Goal: Transaction & Acquisition: Purchase product/service

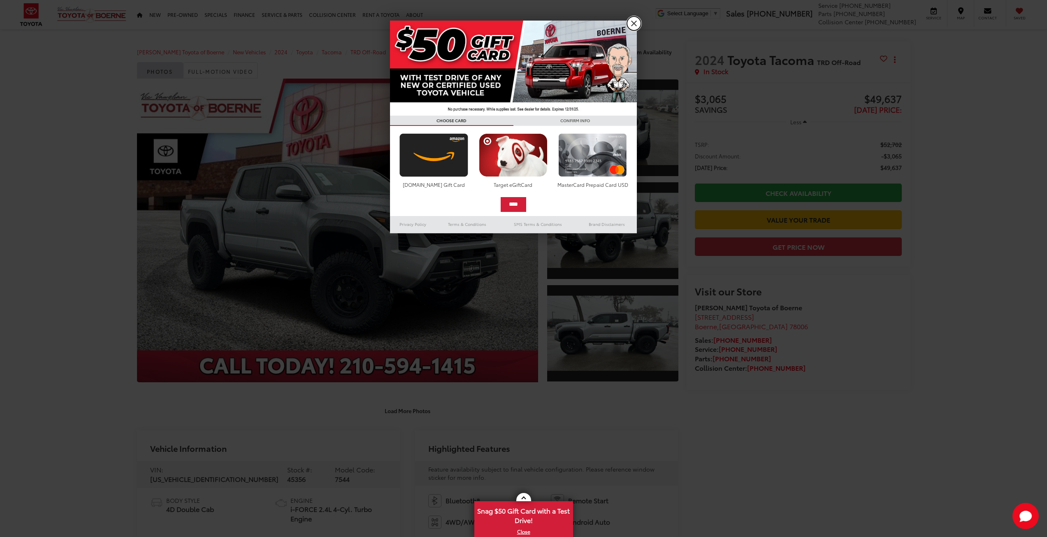
click at [638, 21] on link "X" at bounding box center [634, 23] width 14 height 14
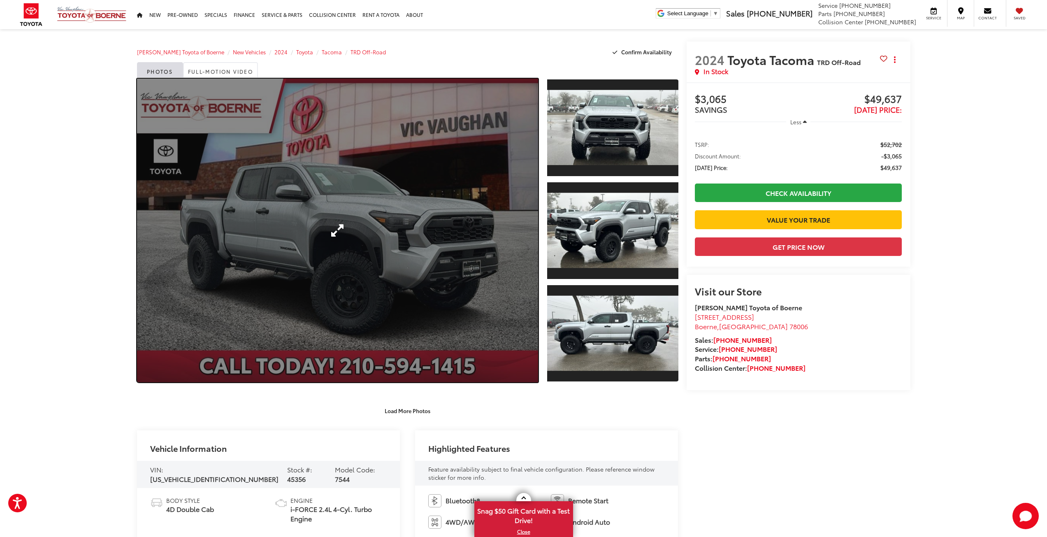
click at [371, 252] on link "Expand Photo 0" at bounding box center [337, 231] width 401 height 304
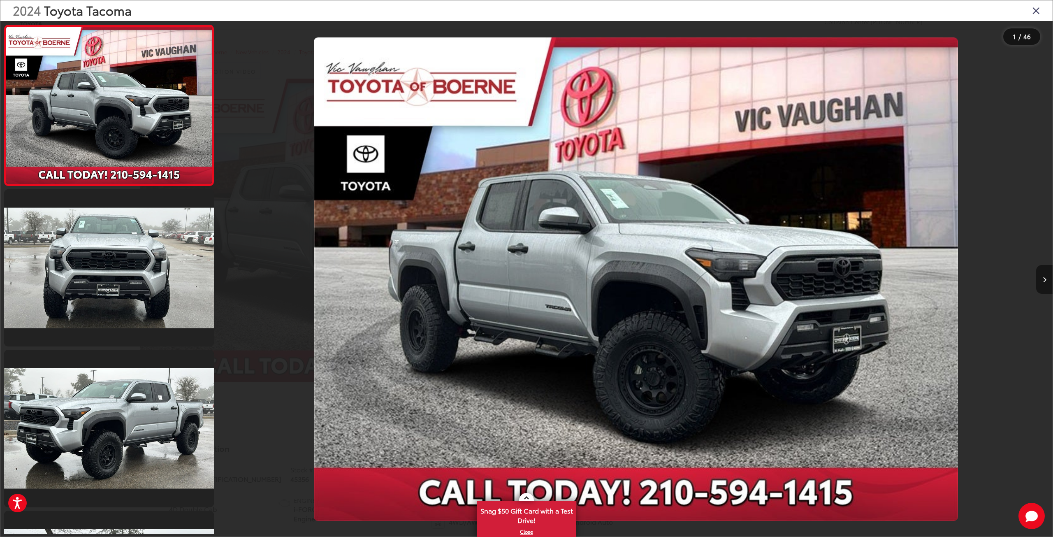
click at [1042, 276] on button "Next image" at bounding box center [1044, 279] width 16 height 29
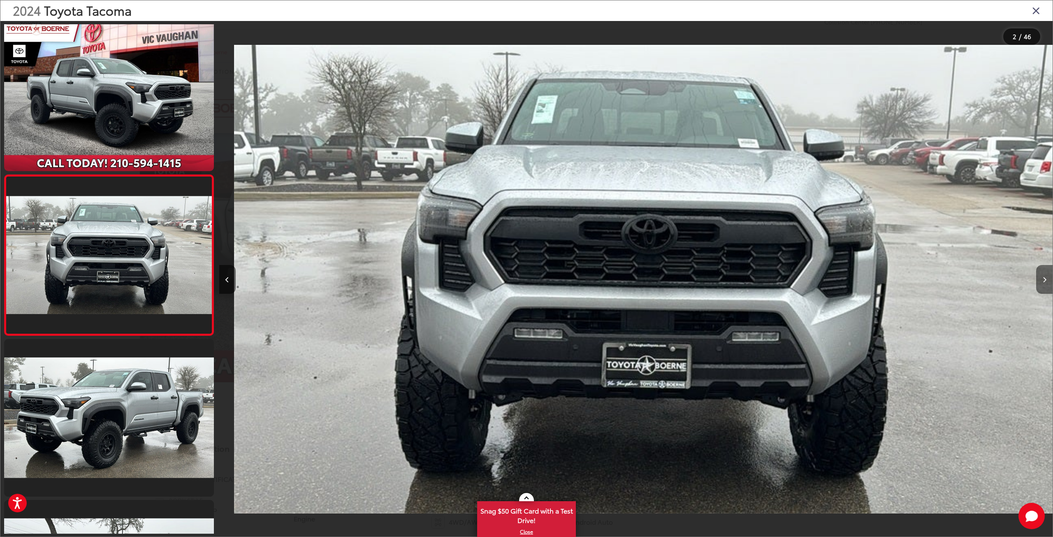
scroll to position [0, 833]
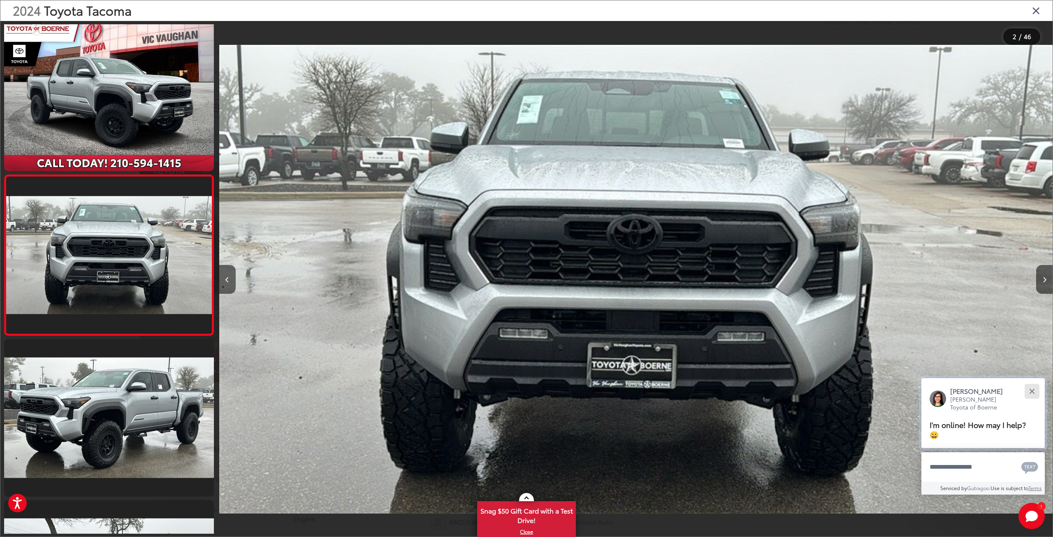
click at [1038, 390] on button "Close" at bounding box center [1032, 391] width 18 height 18
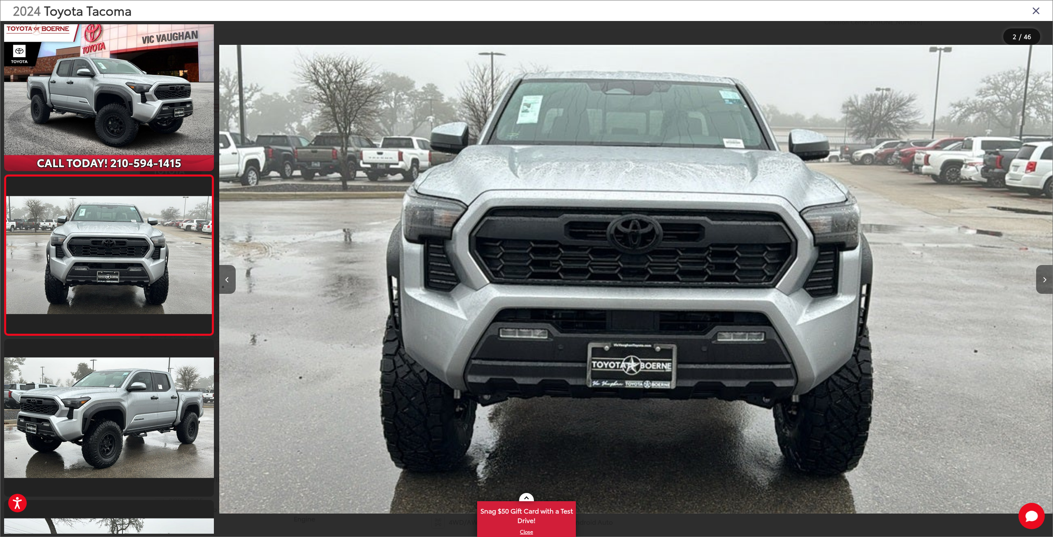
click at [1045, 283] on button "Next image" at bounding box center [1044, 279] width 16 height 29
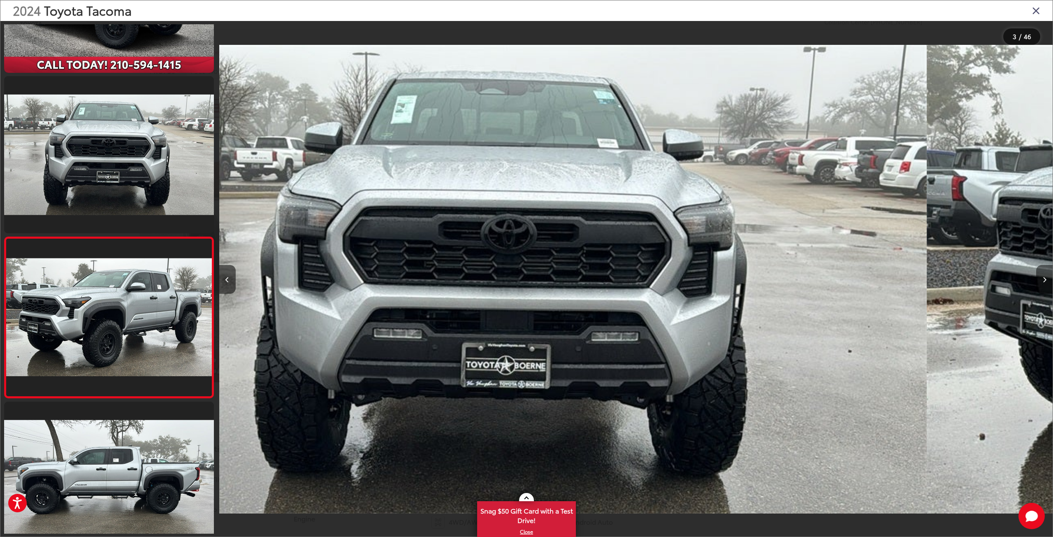
scroll to position [171, 0]
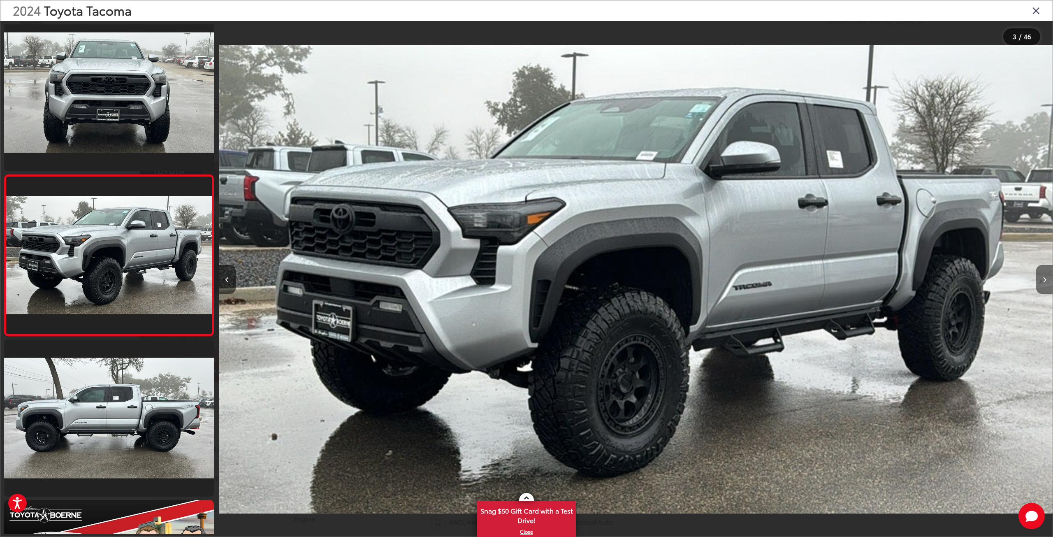
click at [1045, 283] on button "Next image" at bounding box center [1044, 279] width 16 height 29
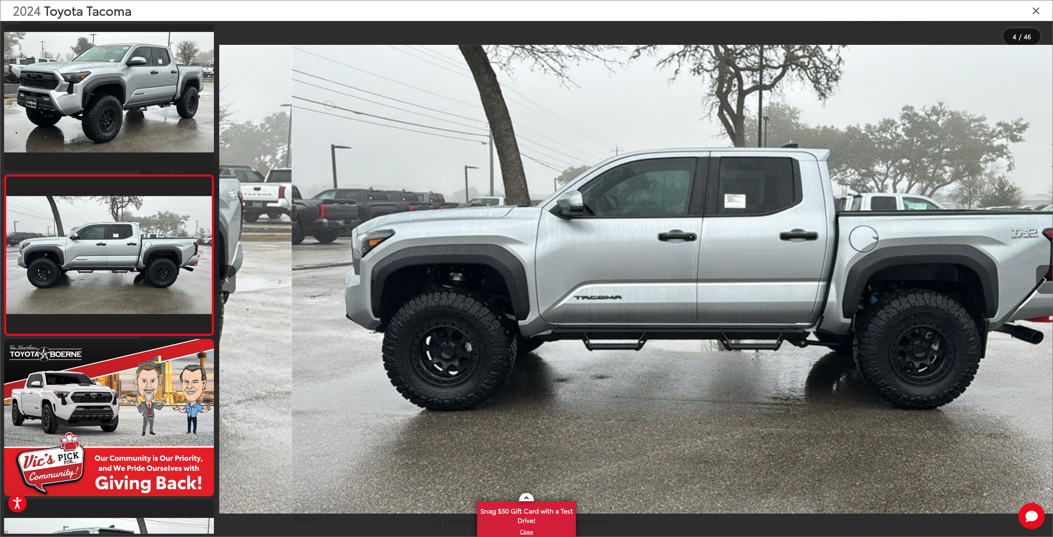
scroll to position [0, 2500]
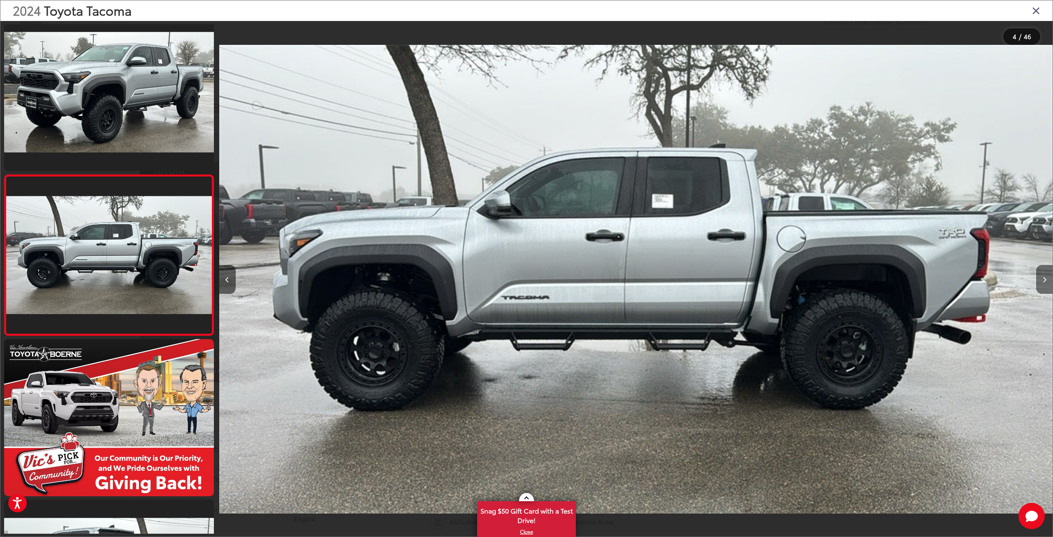
click at [1045, 283] on button "Next image" at bounding box center [1044, 279] width 16 height 29
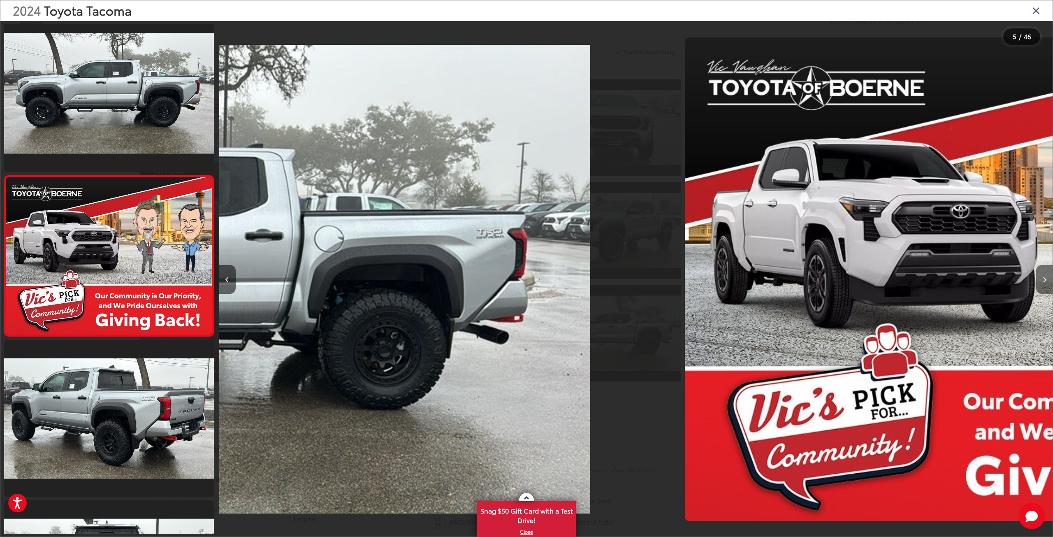
scroll to position [492, 0]
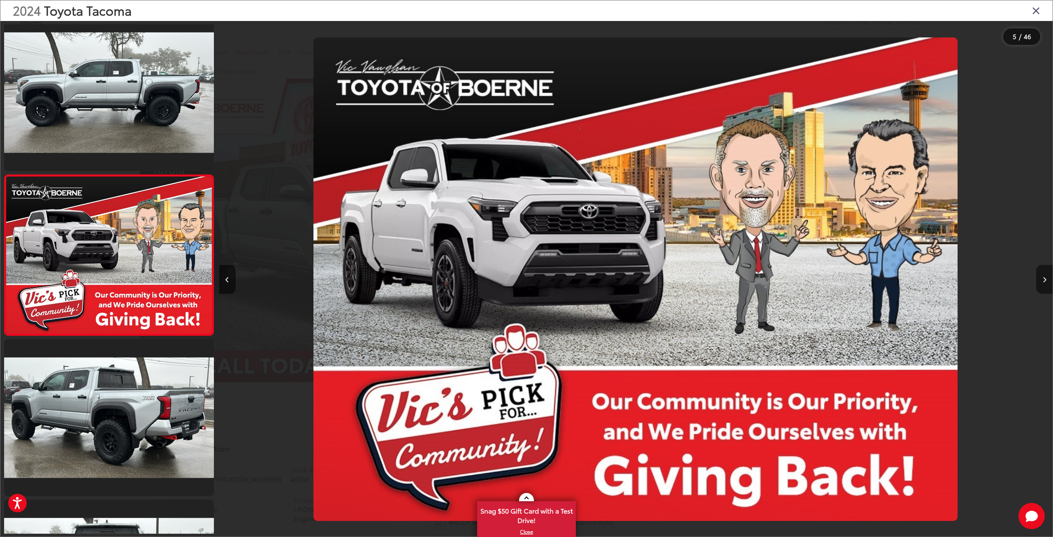
click at [1045, 283] on button "Next image" at bounding box center [1044, 279] width 16 height 29
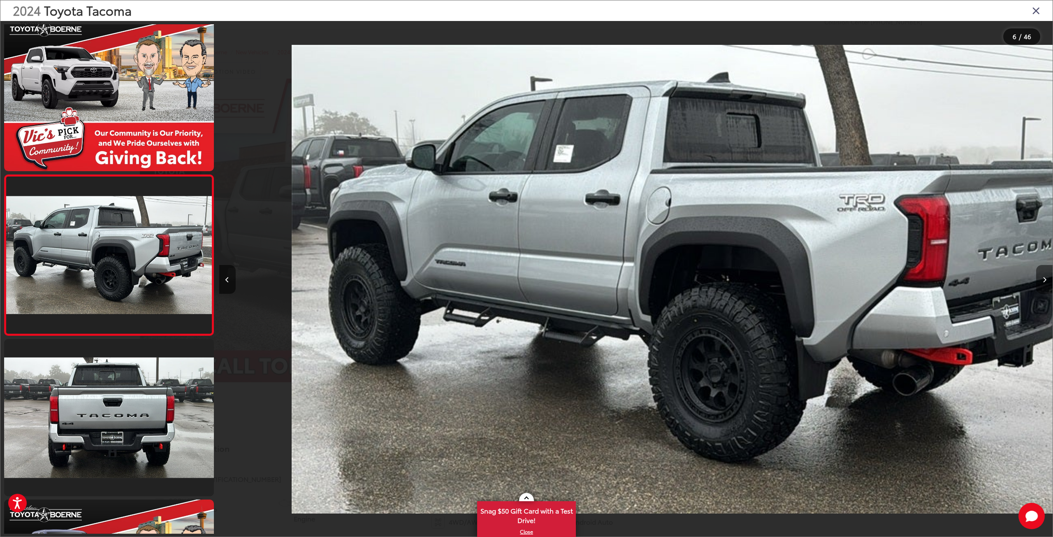
scroll to position [0, 4167]
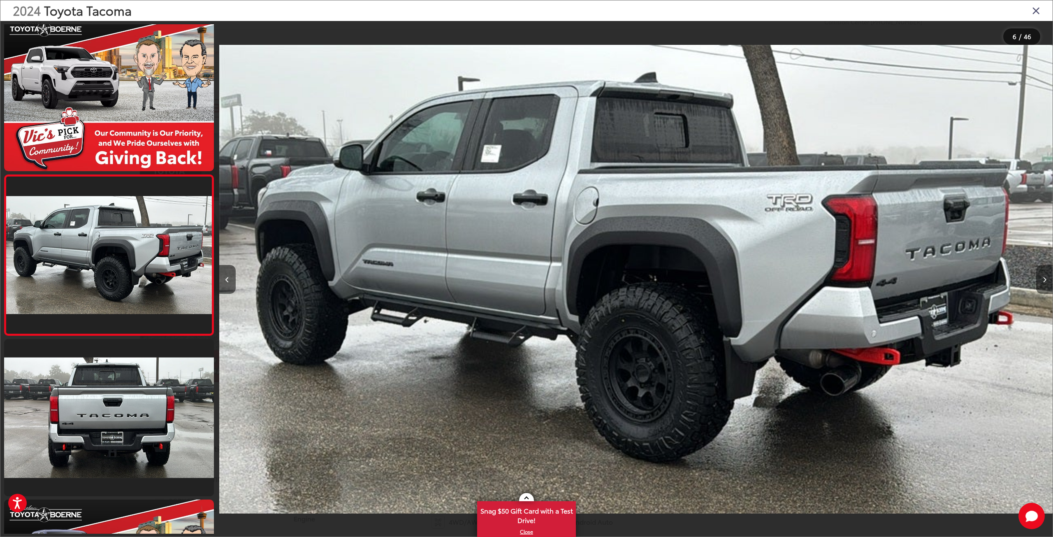
click at [1046, 283] on button "Next image" at bounding box center [1044, 279] width 16 height 29
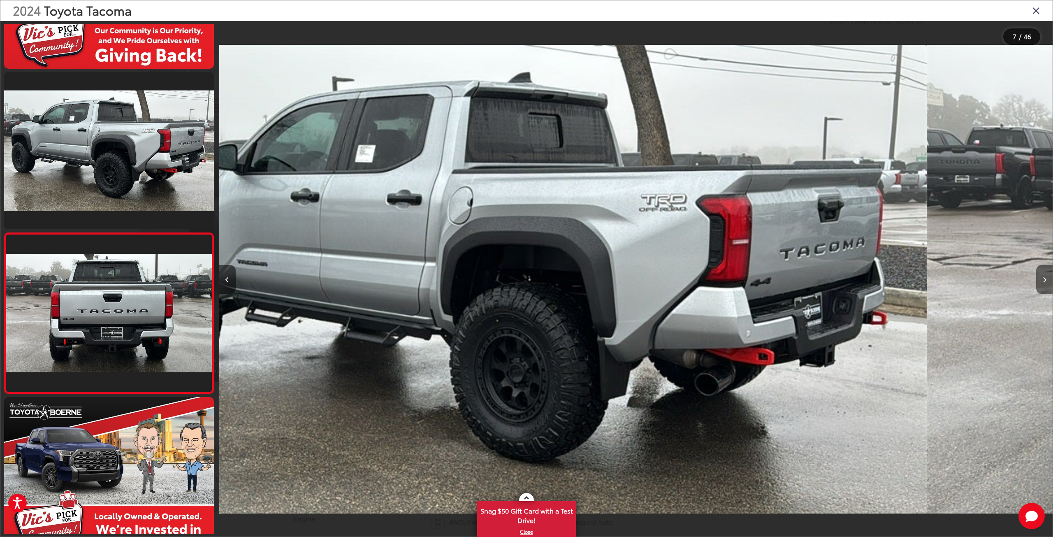
scroll to position [0, 0]
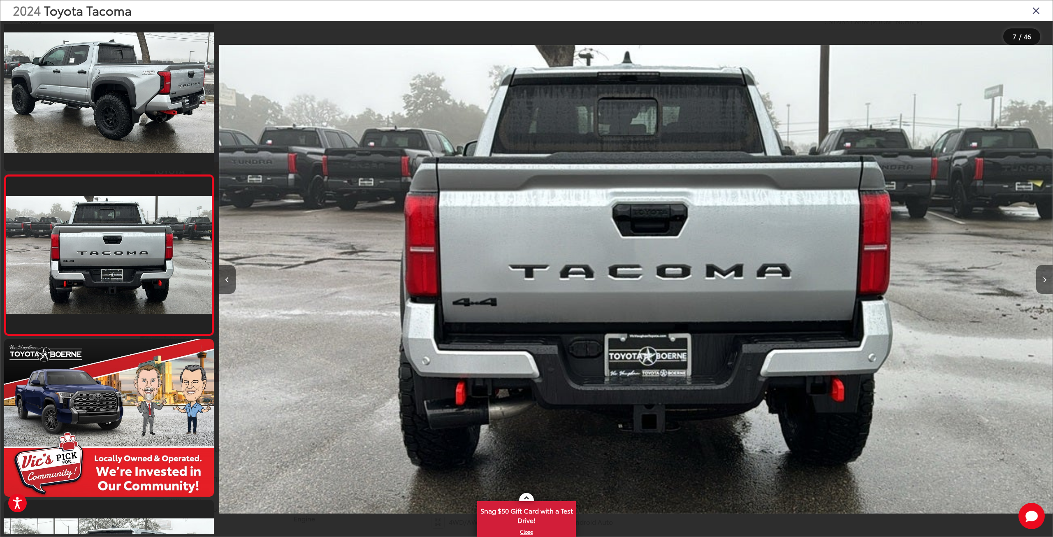
click at [1046, 283] on button "Next image" at bounding box center [1044, 279] width 16 height 29
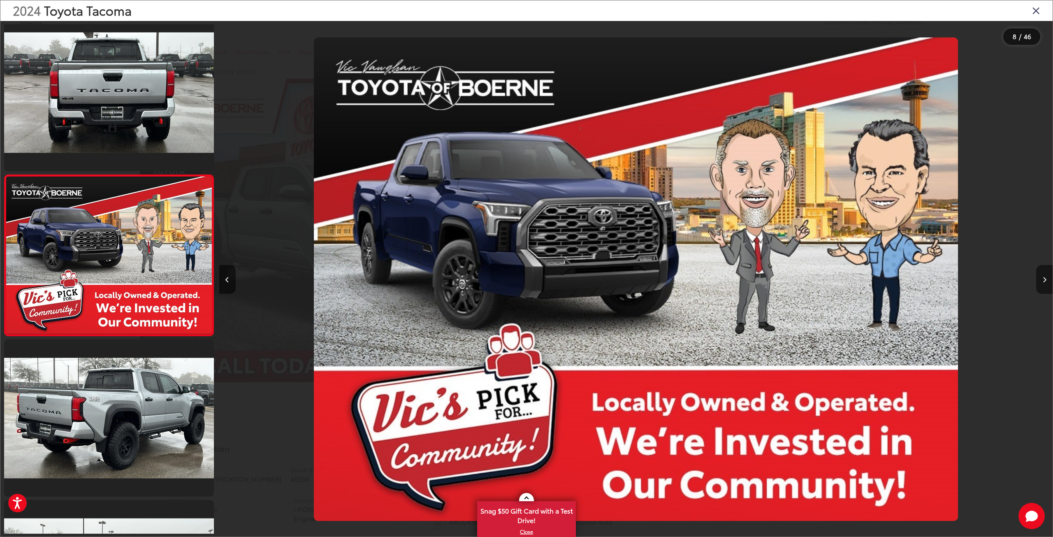
click at [1046, 283] on button "Next image" at bounding box center [1044, 279] width 16 height 29
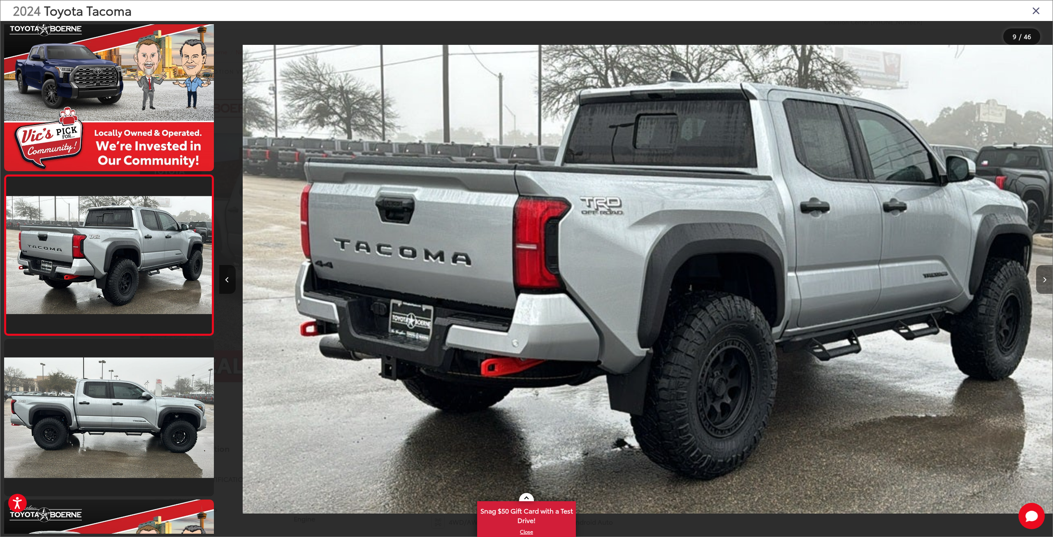
click at [1046, 283] on button "Next image" at bounding box center [1044, 279] width 16 height 29
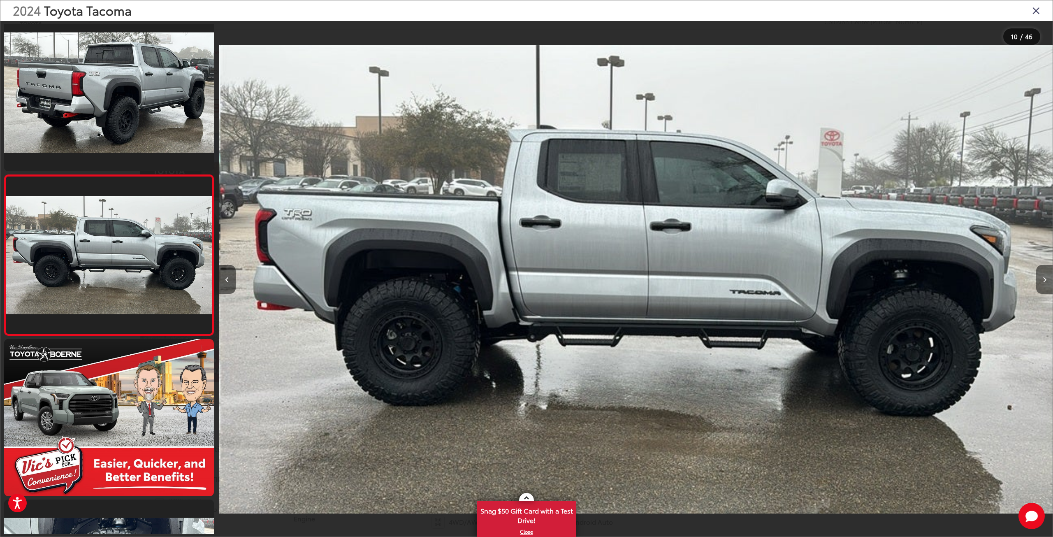
click at [1046, 283] on button "Next image" at bounding box center [1044, 279] width 16 height 29
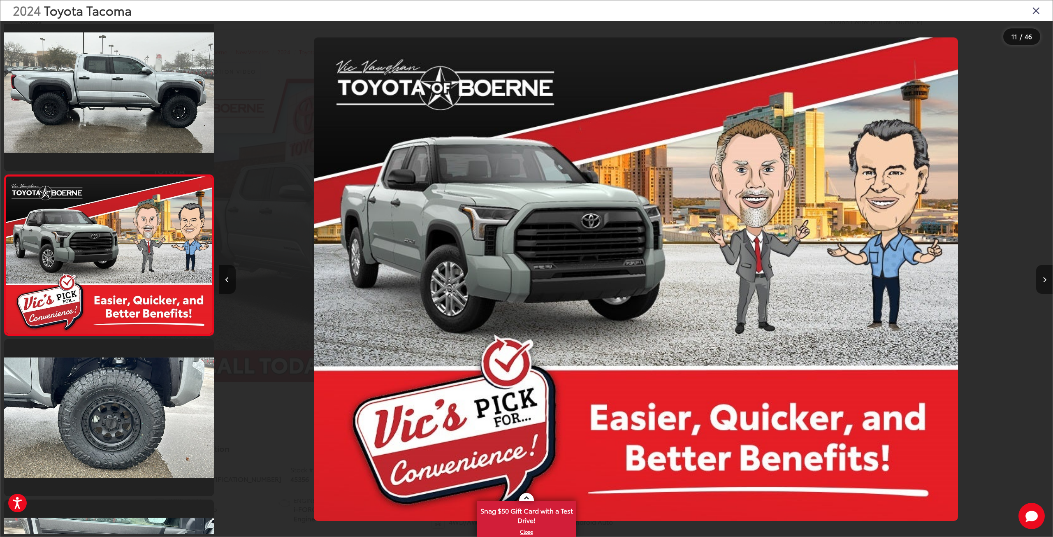
click at [1046, 283] on button "Next image" at bounding box center [1044, 279] width 16 height 29
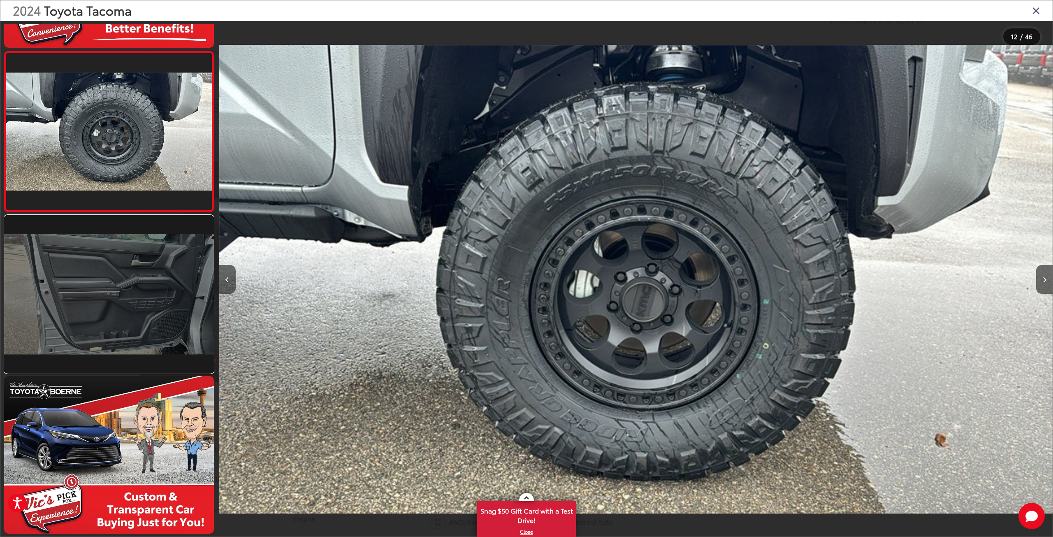
click at [141, 301] on link at bounding box center [109, 294] width 210 height 157
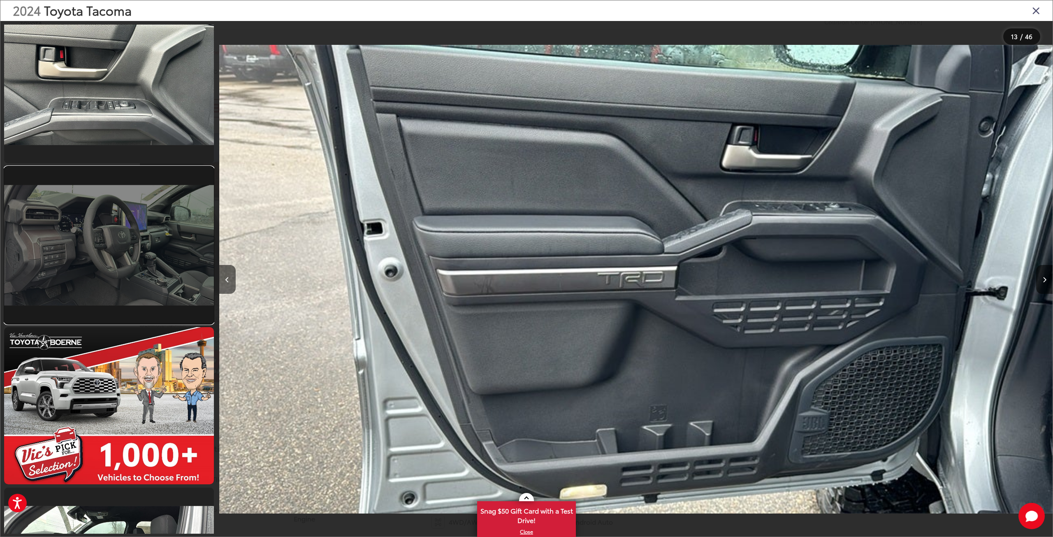
click at [162, 239] on link at bounding box center [109, 245] width 210 height 157
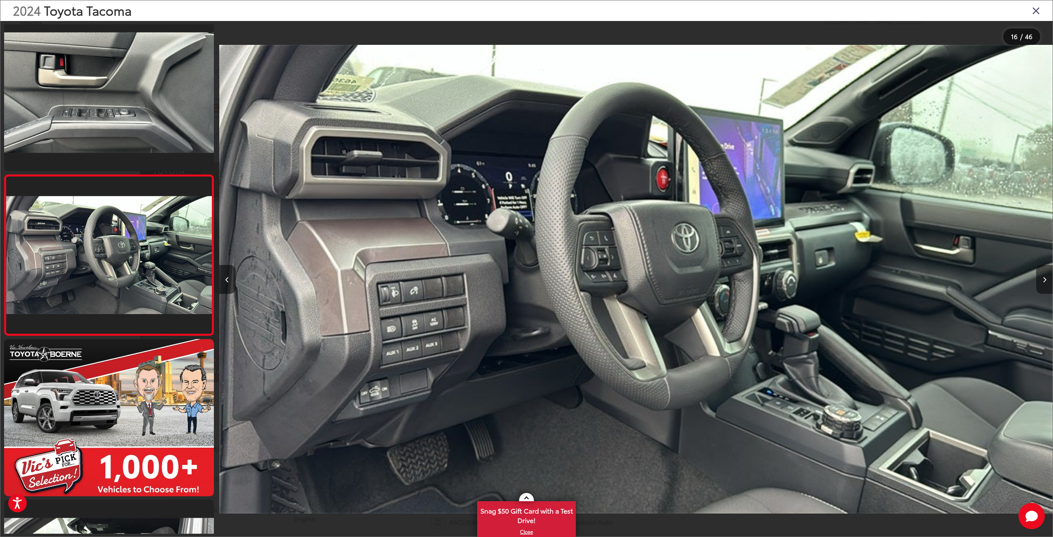
click at [1044, 278] on icon "Next image" at bounding box center [1045, 280] width 4 height 6
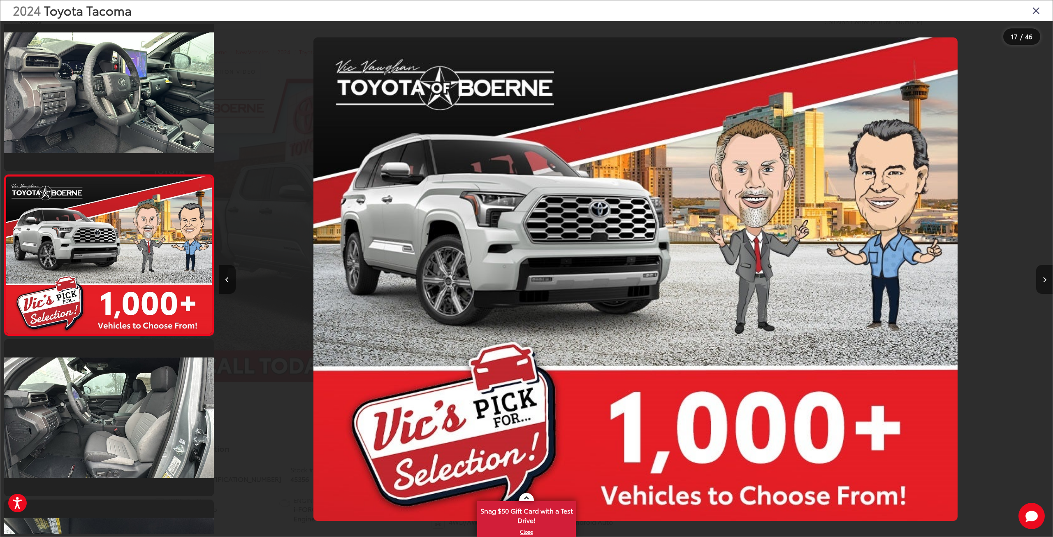
click at [1044, 278] on icon "Next image" at bounding box center [1045, 280] width 4 height 6
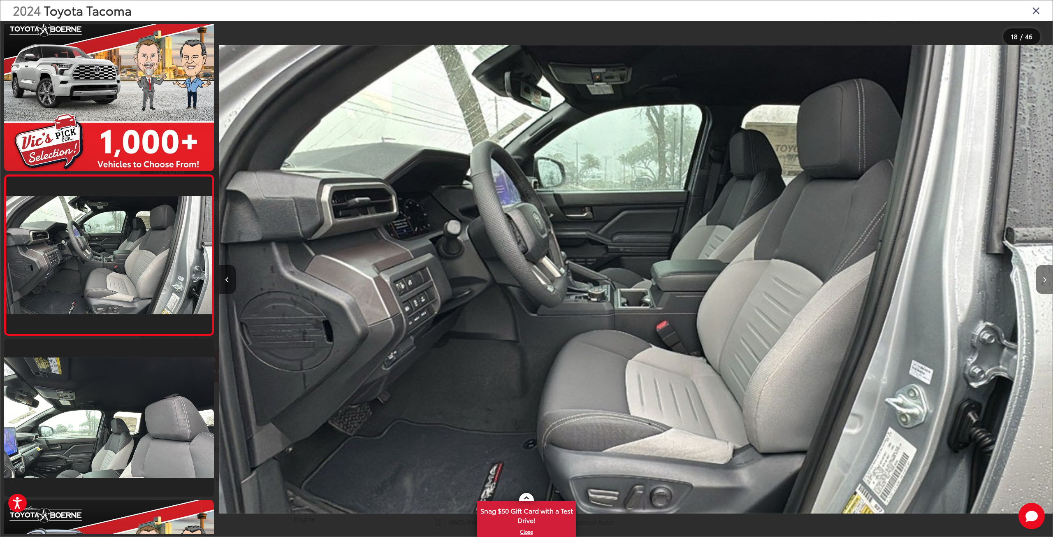
click at [1044, 280] on icon "Next image" at bounding box center [1045, 280] width 4 height 6
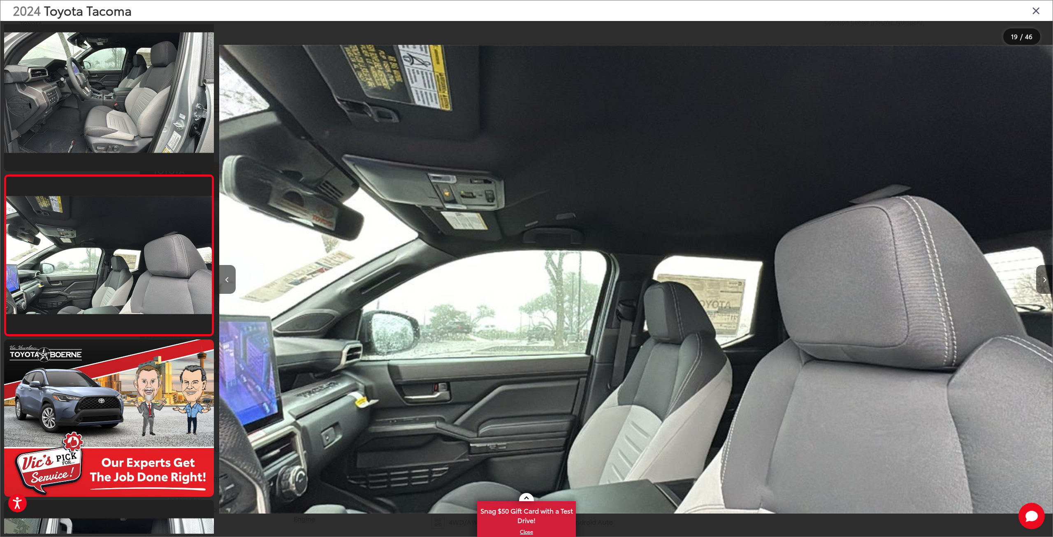
click at [1046, 285] on div "2024 Toyota Tacoma 19 / 46" at bounding box center [526, 268] width 1053 height 537
click at [1045, 293] on button "Next image" at bounding box center [1044, 279] width 16 height 29
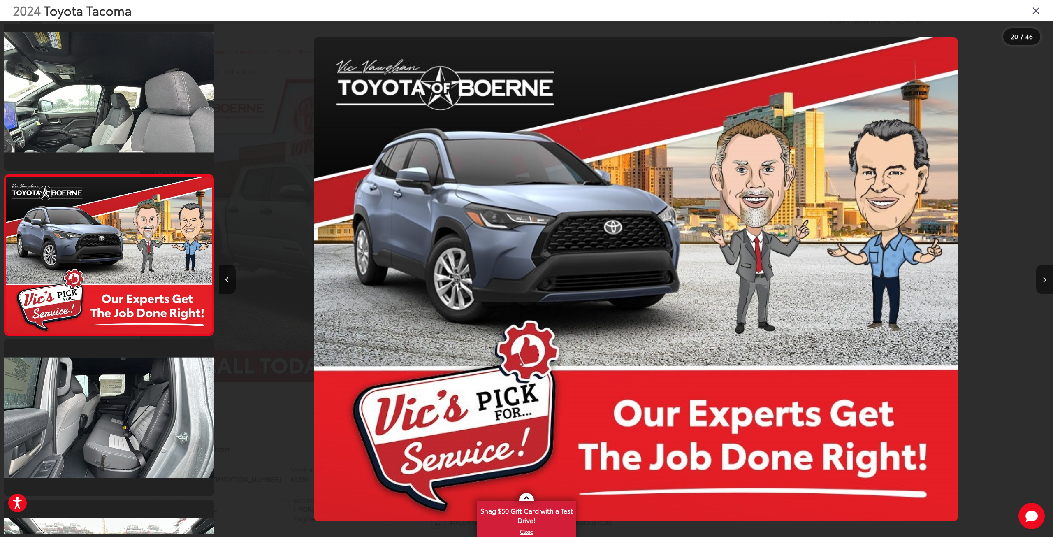
click at [1041, 282] on button "Next image" at bounding box center [1044, 279] width 16 height 29
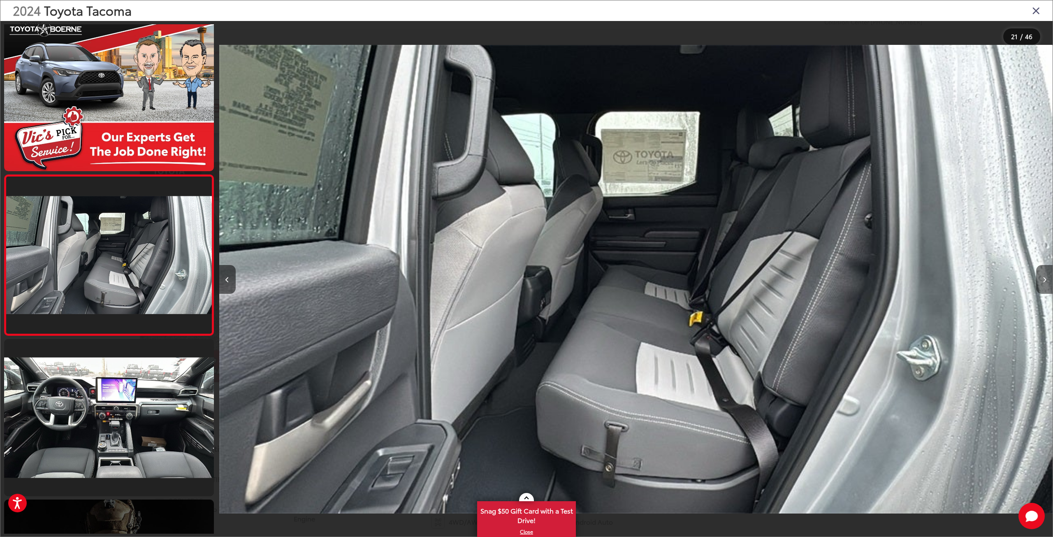
click at [1044, 281] on icon "Next image" at bounding box center [1045, 280] width 4 height 6
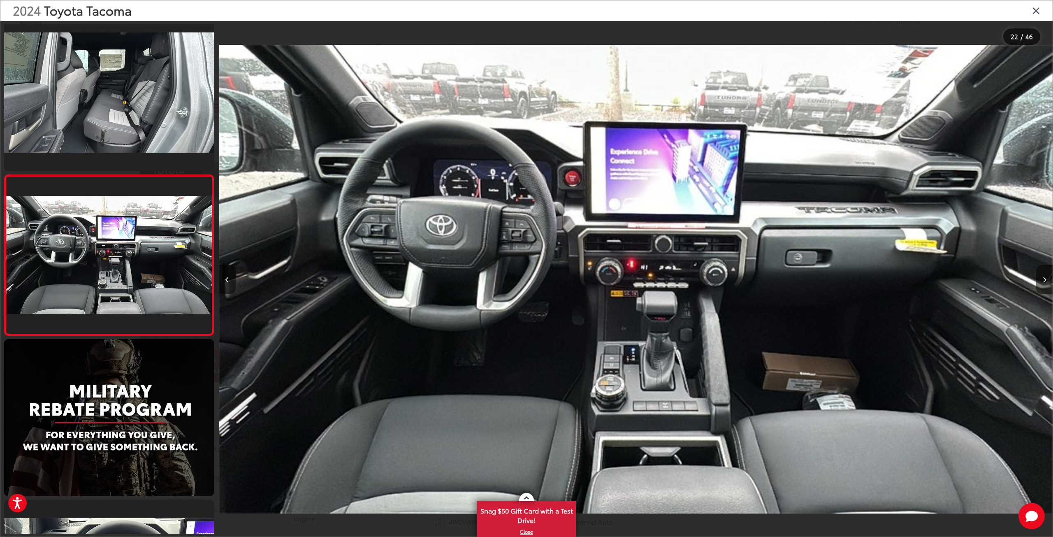
click at [1046, 282] on button "Next image" at bounding box center [1044, 279] width 16 height 29
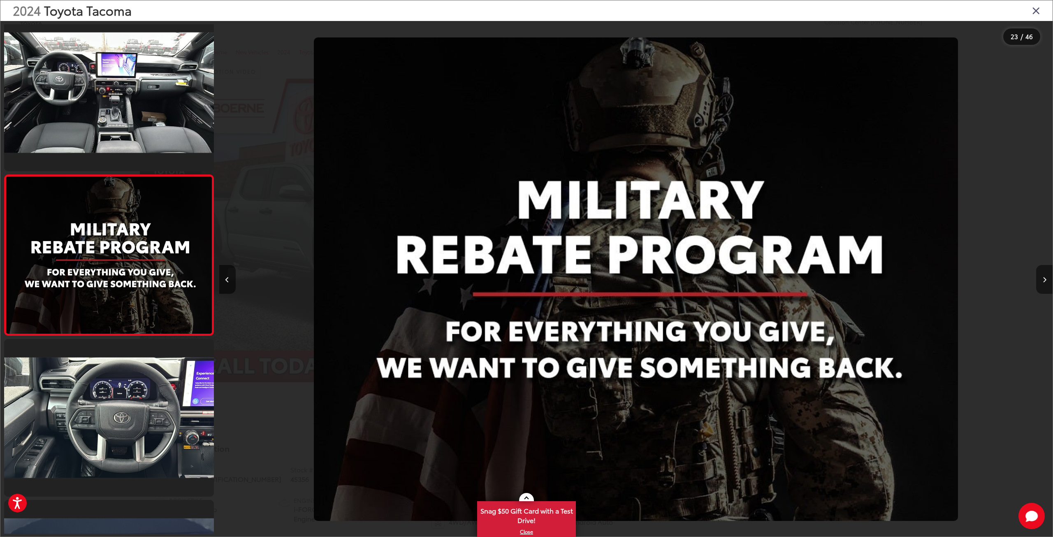
click at [1046, 282] on button "Next image" at bounding box center [1044, 279] width 16 height 29
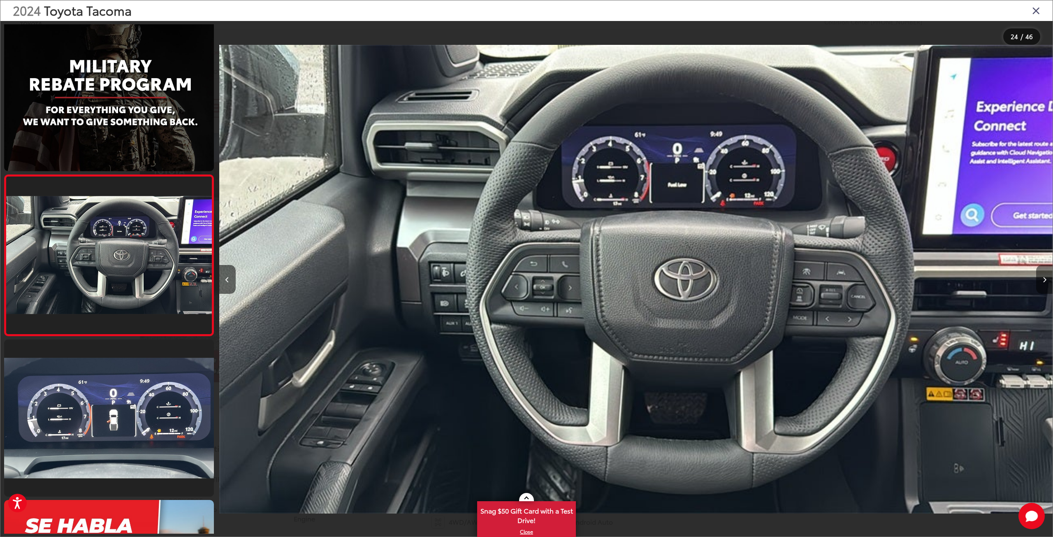
click at [1046, 282] on button "Next image" at bounding box center [1044, 279] width 16 height 29
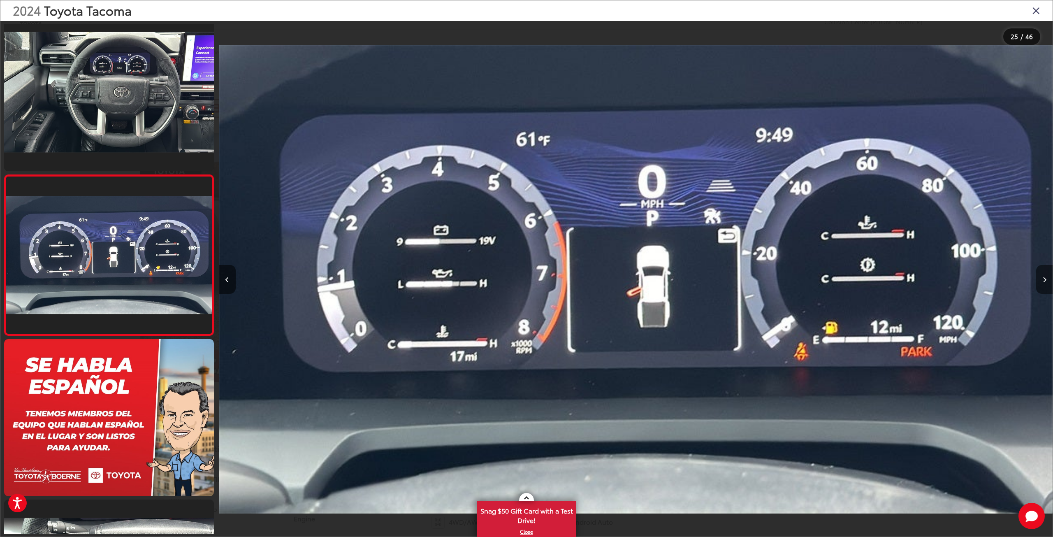
click at [1046, 282] on button "Next image" at bounding box center [1044, 279] width 16 height 29
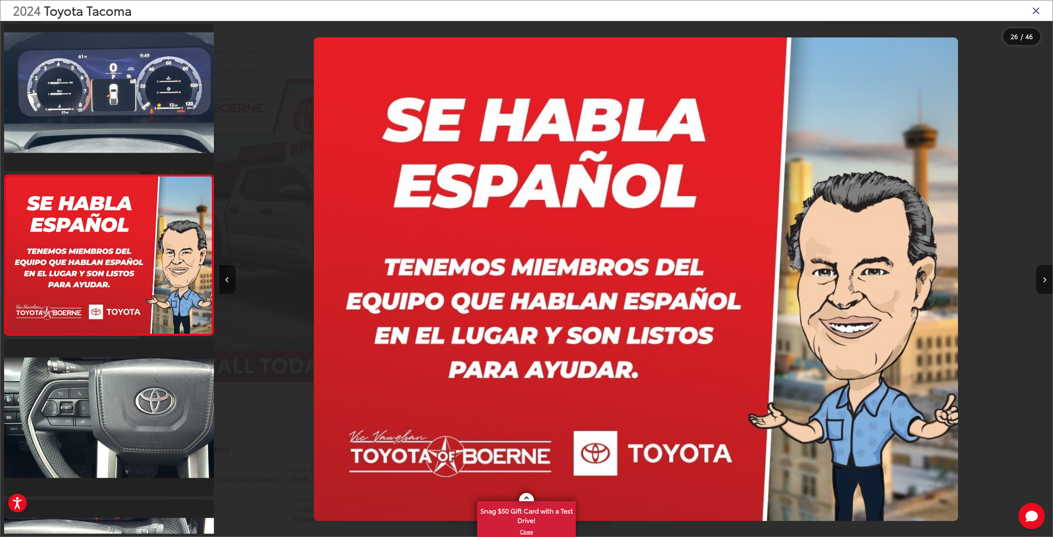
click at [1034, 9] on icon "Close gallery" at bounding box center [1036, 10] width 8 height 11
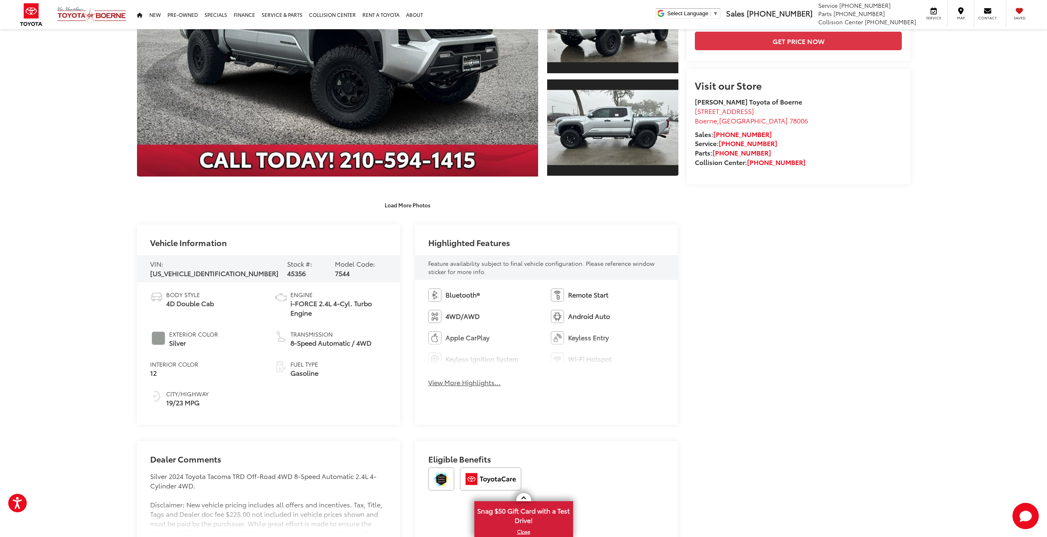
click at [466, 384] on button "View More Highlights..." at bounding box center [464, 382] width 72 height 9
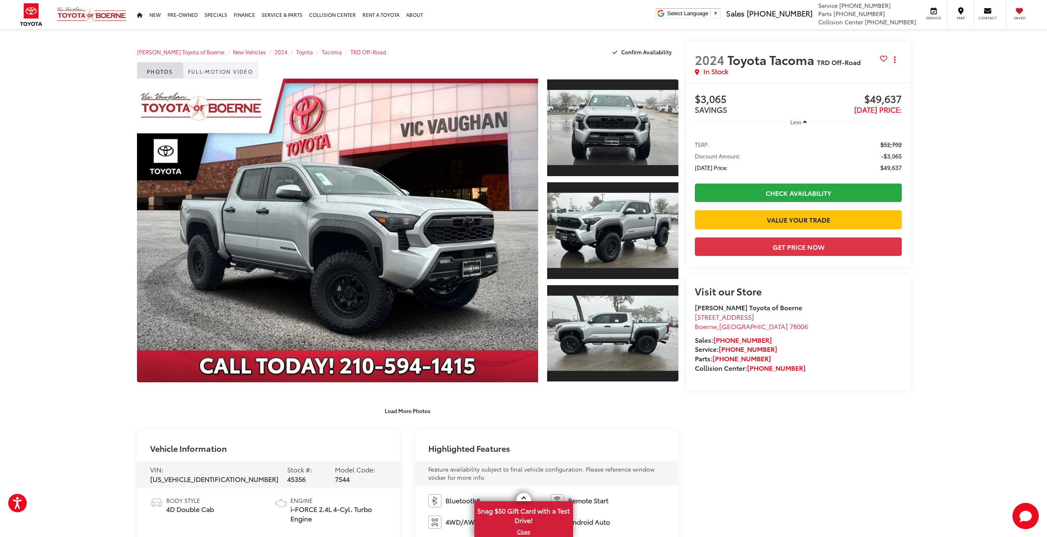
click at [210, 76] on link "Full-Motion Video" at bounding box center [220, 70] width 75 height 16
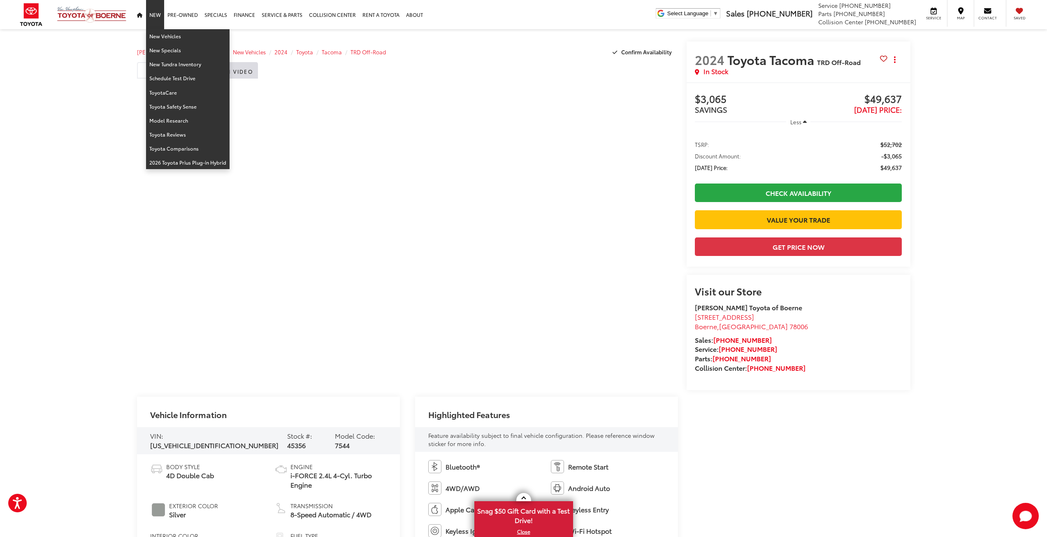
click at [160, 13] on link "New" at bounding box center [155, 14] width 18 height 29
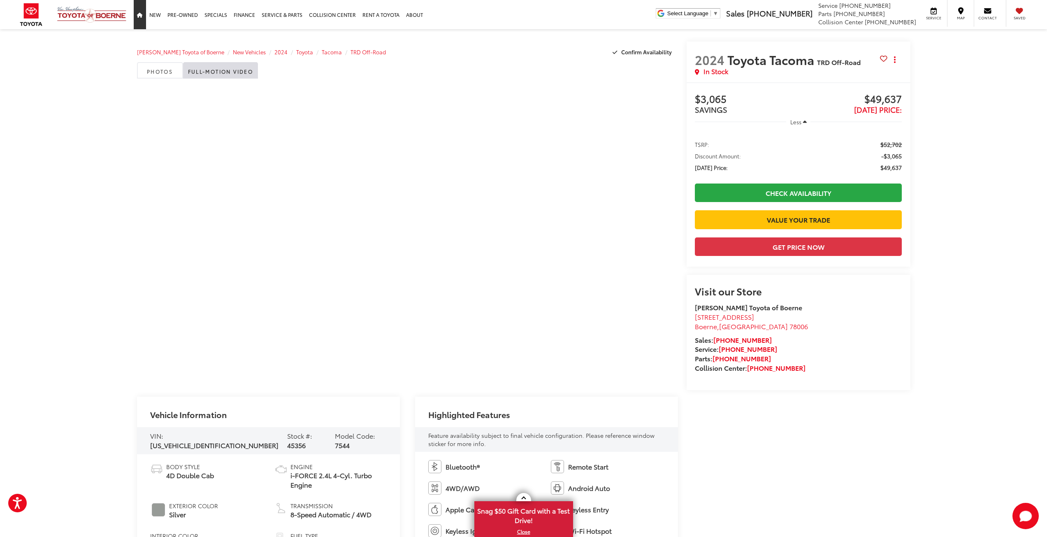
click at [139, 15] on icon "Home" at bounding box center [140, 15] width 6 height 5
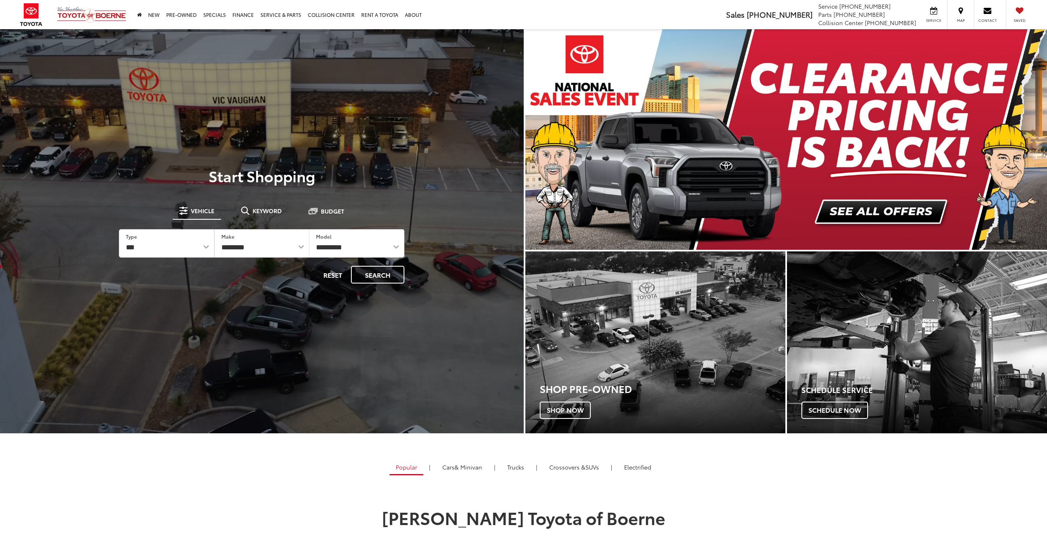
click at [139, 15] on icon "Home" at bounding box center [139, 14] width 5 height 5
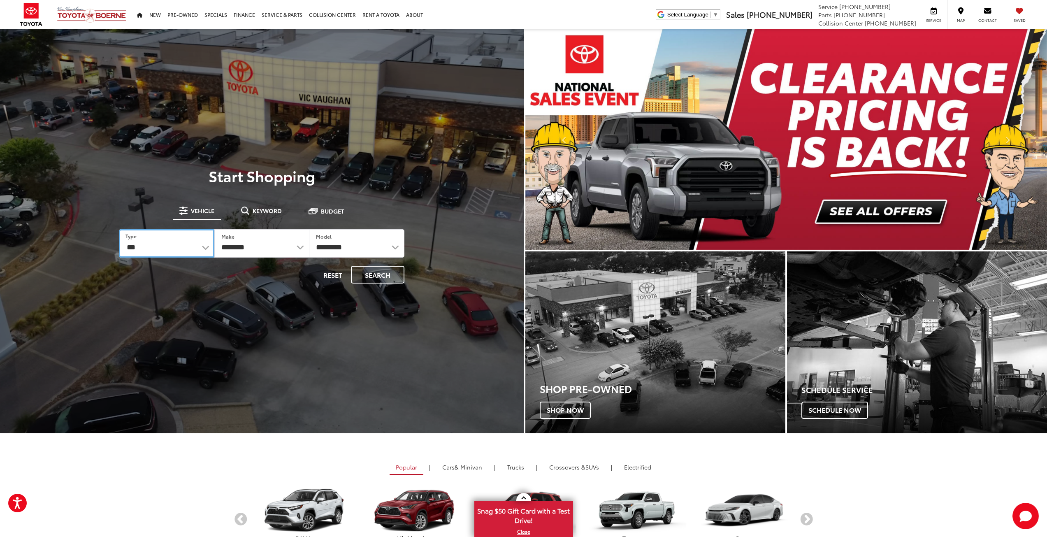
click at [197, 241] on select "*** *** **** *********" at bounding box center [166, 243] width 95 height 28
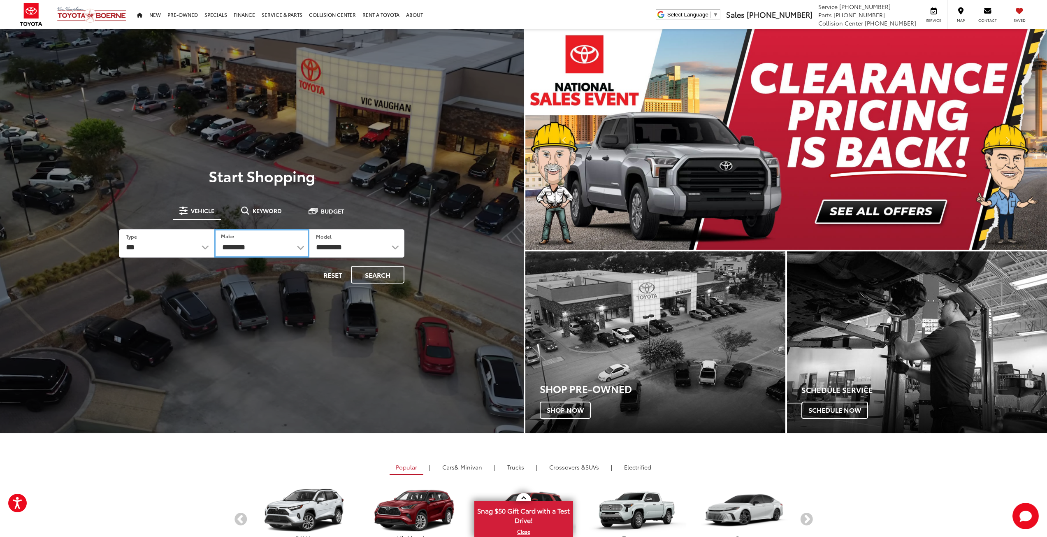
click at [266, 248] on select "**********" at bounding box center [261, 243] width 95 height 28
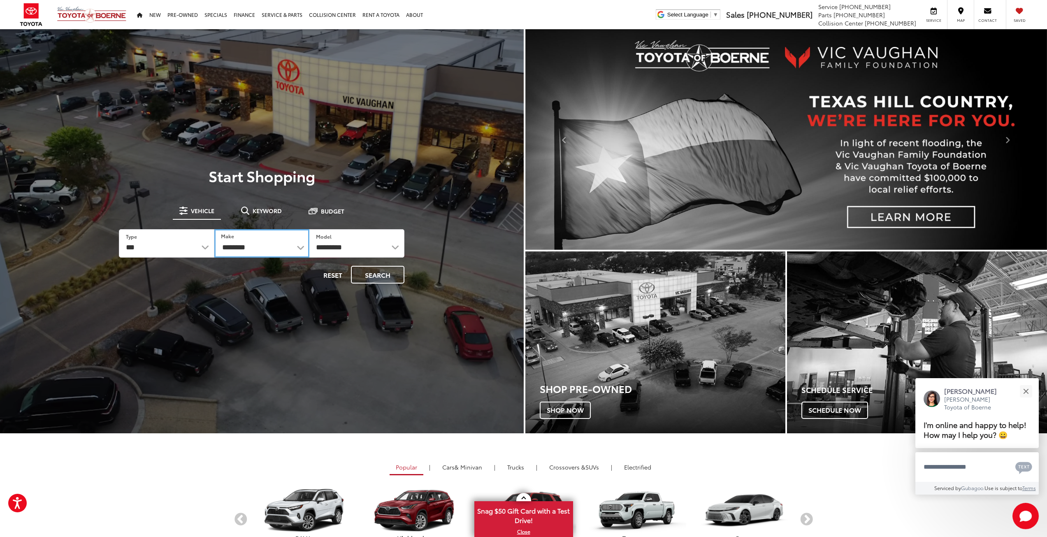
select select "******"
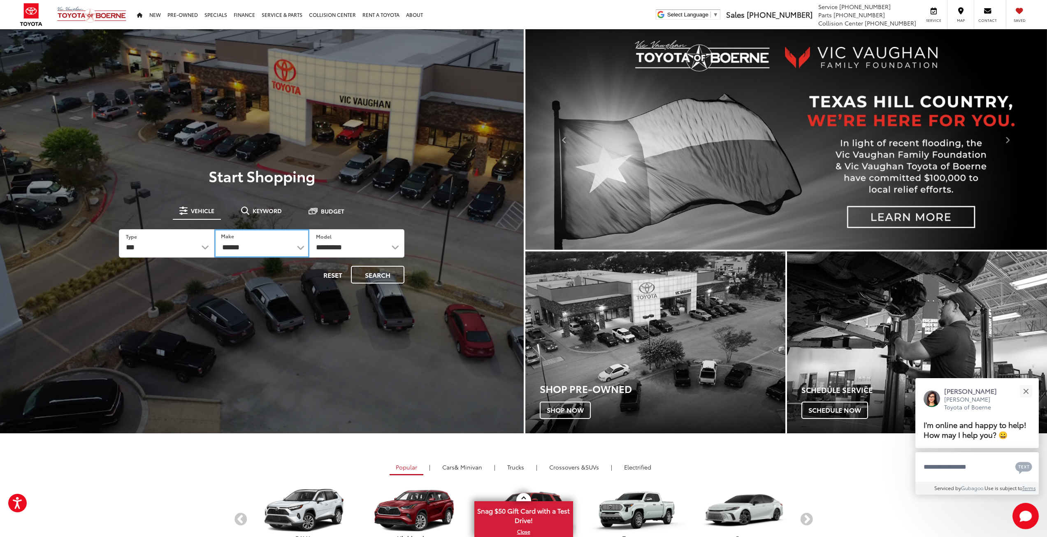
click at [214, 229] on select "**********" at bounding box center [261, 243] width 95 height 28
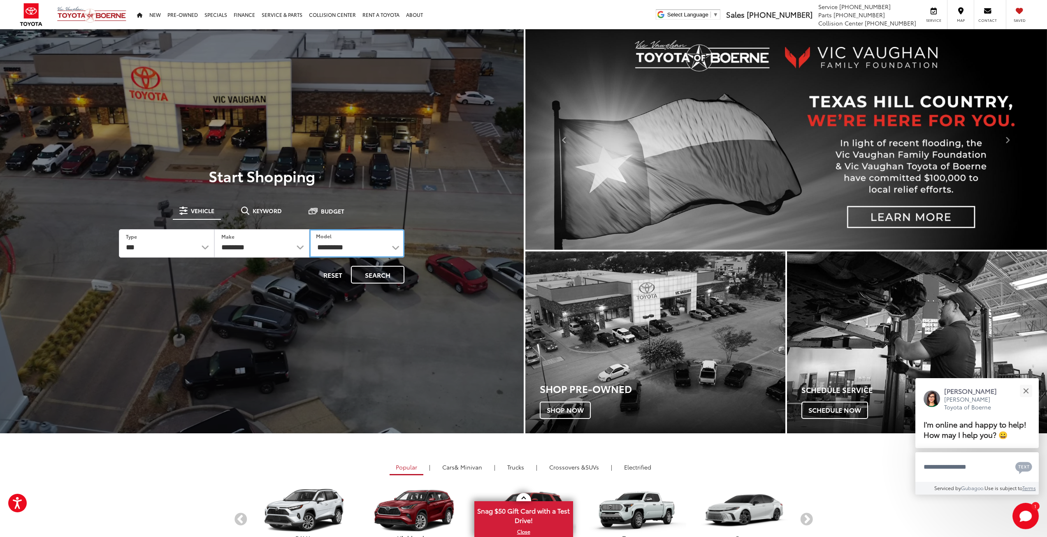
click at [347, 248] on select "**********" at bounding box center [356, 243] width 95 height 28
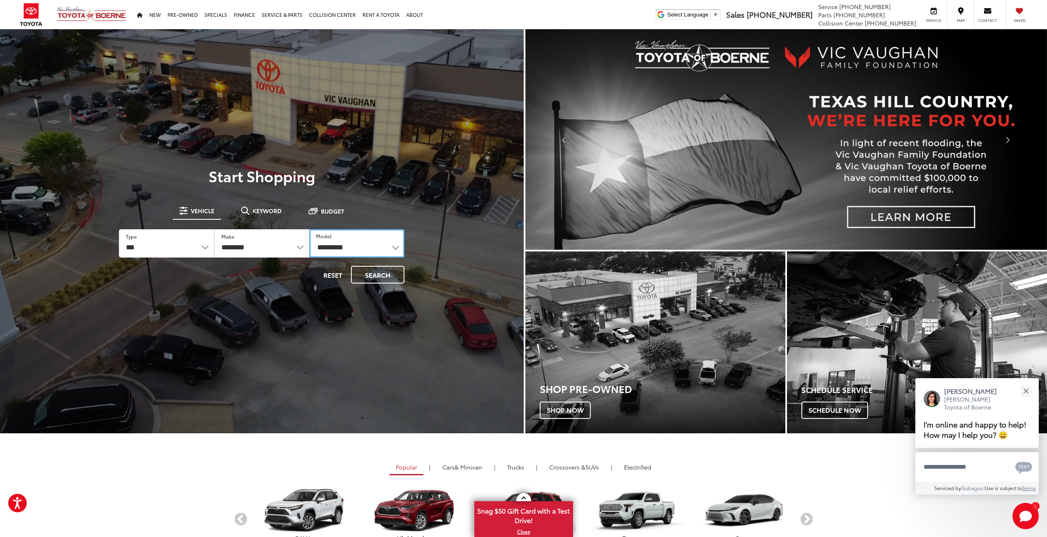
select select "**********"
click at [309, 229] on select "**********" at bounding box center [356, 243] width 95 height 28
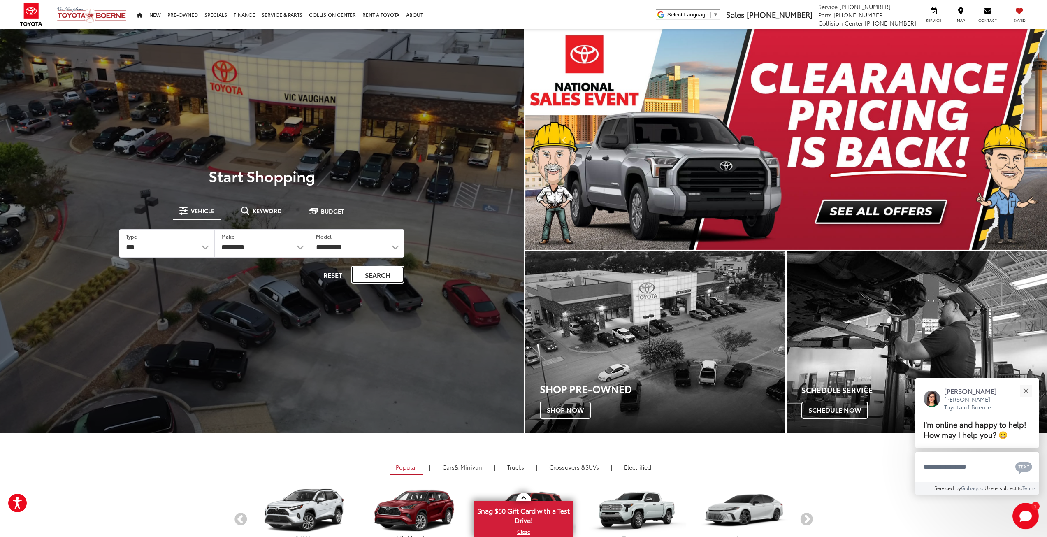
click at [373, 275] on button "Search" at bounding box center [377, 275] width 53 height 18
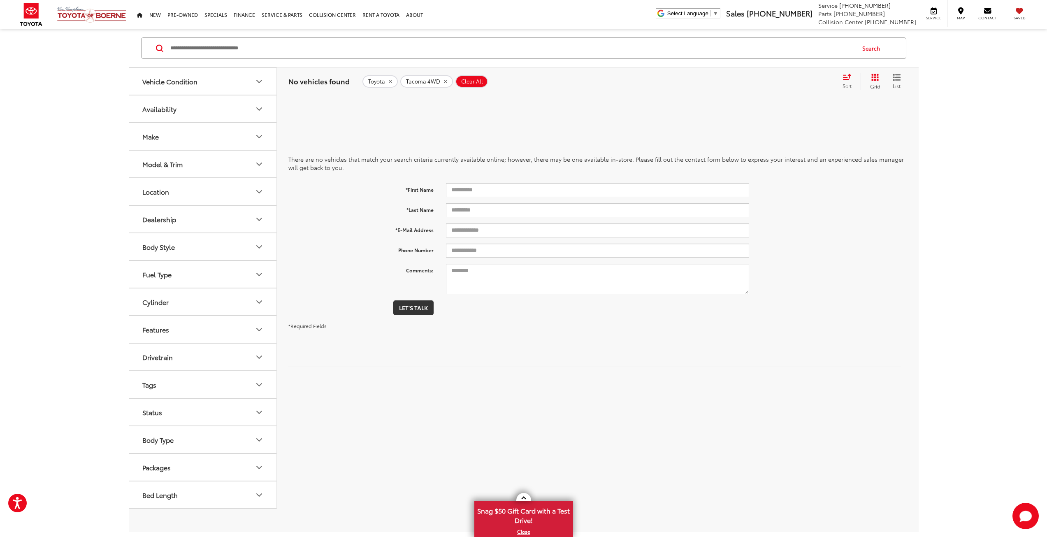
click at [446, 82] on icon "remove Tacoma%204WD" at bounding box center [445, 81] width 3 height 3
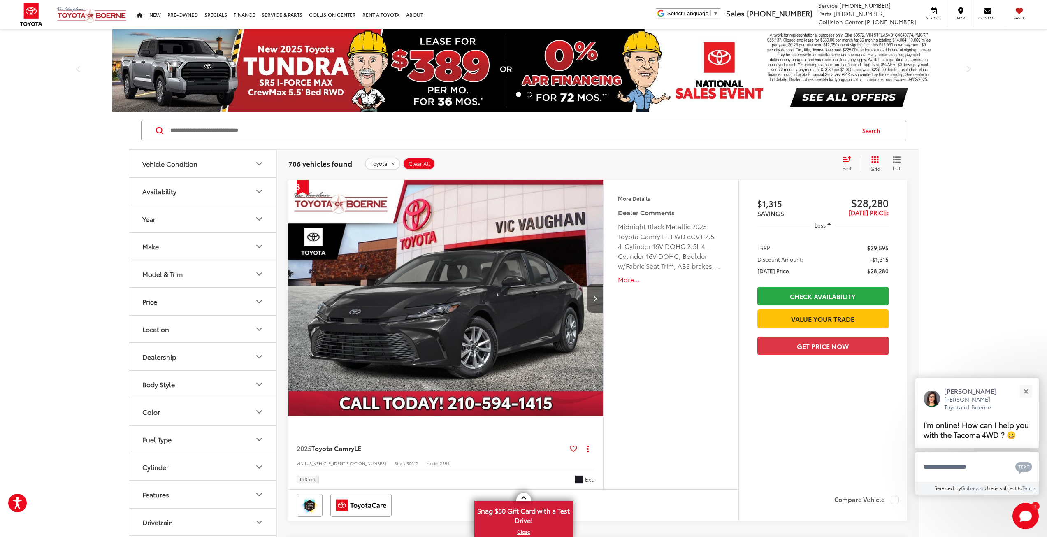
click at [184, 248] on button "Make" at bounding box center [203, 246] width 148 height 27
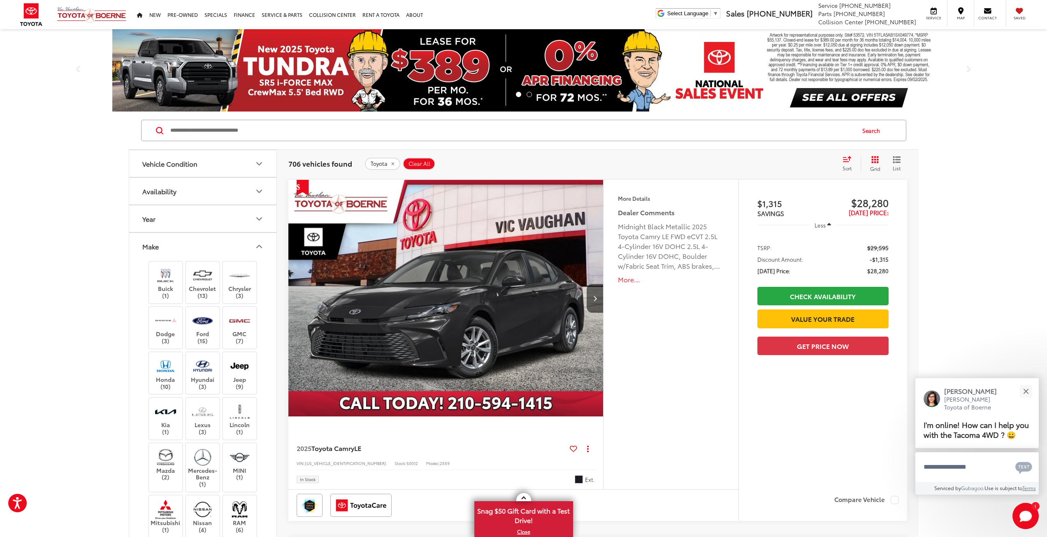
drag, startPoint x: 168, startPoint y: 242, endPoint x: 167, endPoint y: 227, distance: 15.2
click at [168, 243] on button "Make" at bounding box center [203, 246] width 148 height 27
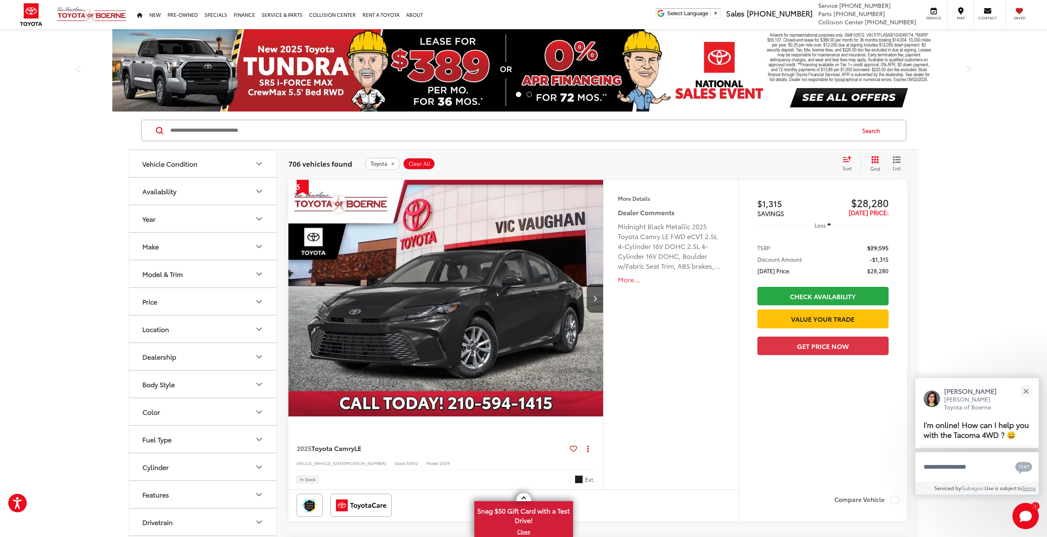
click at [179, 276] on div "Model & Trim" at bounding box center [162, 274] width 40 height 8
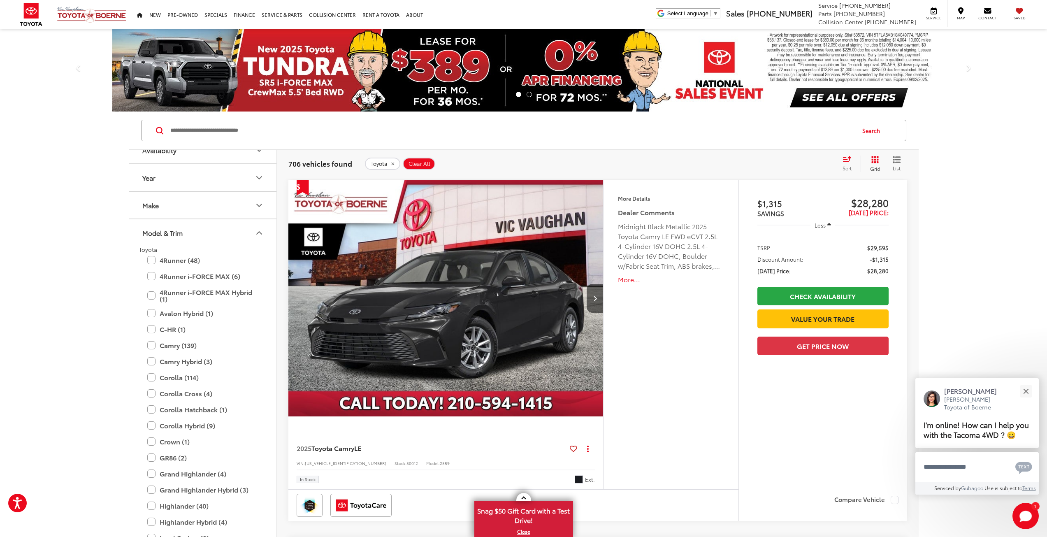
scroll to position [283, 0]
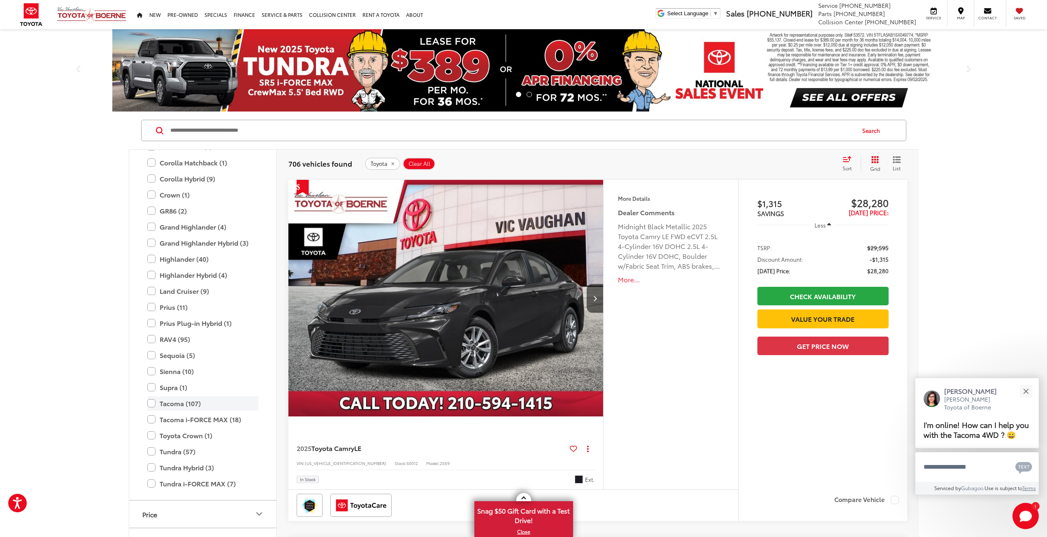
click at [154, 402] on label "Tacoma (107)" at bounding box center [202, 403] width 111 height 14
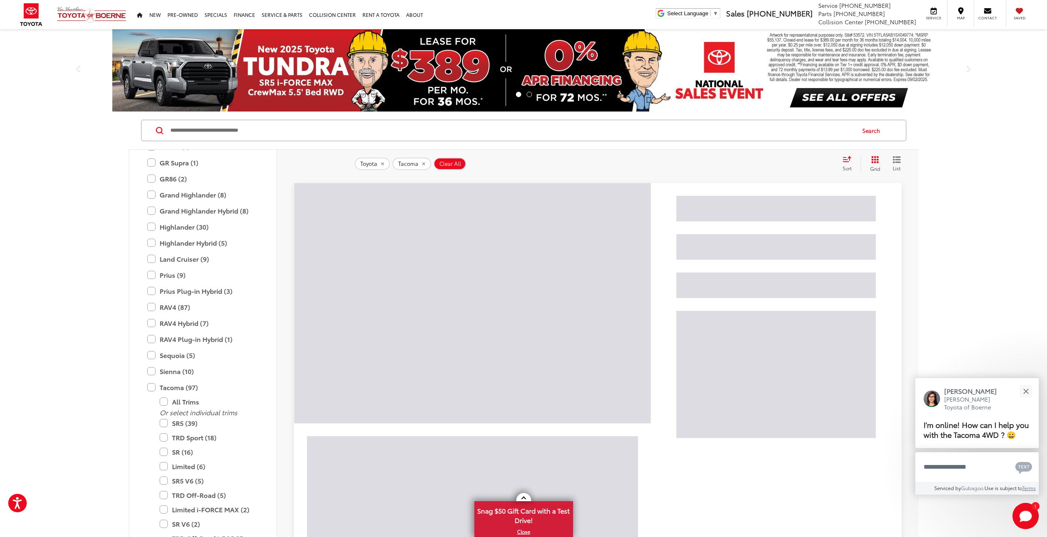
scroll to position [489, 0]
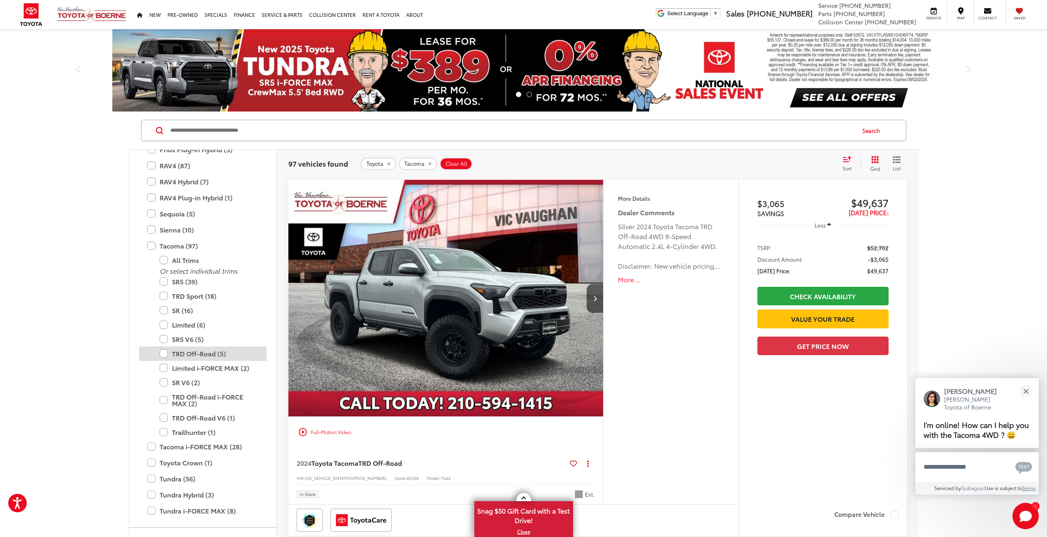
click at [163, 351] on label "TRD Off-Road (5)" at bounding box center [209, 353] width 99 height 14
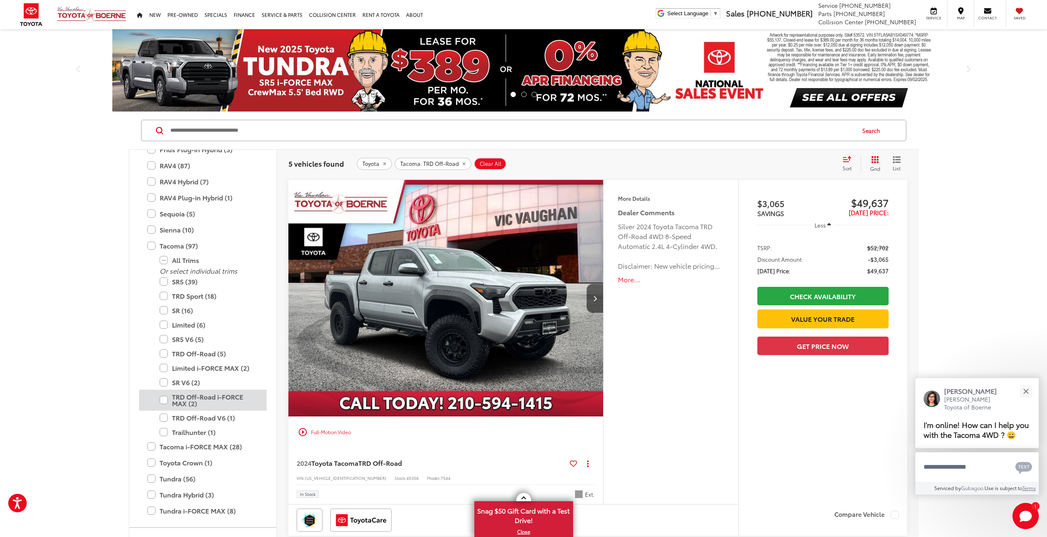
click at [164, 398] on label "TRD Off-Road i-FORCE MAX (2)" at bounding box center [209, 400] width 99 height 21
click at [165, 416] on label "TRD Off-Road V6 (1)" at bounding box center [209, 417] width 99 height 14
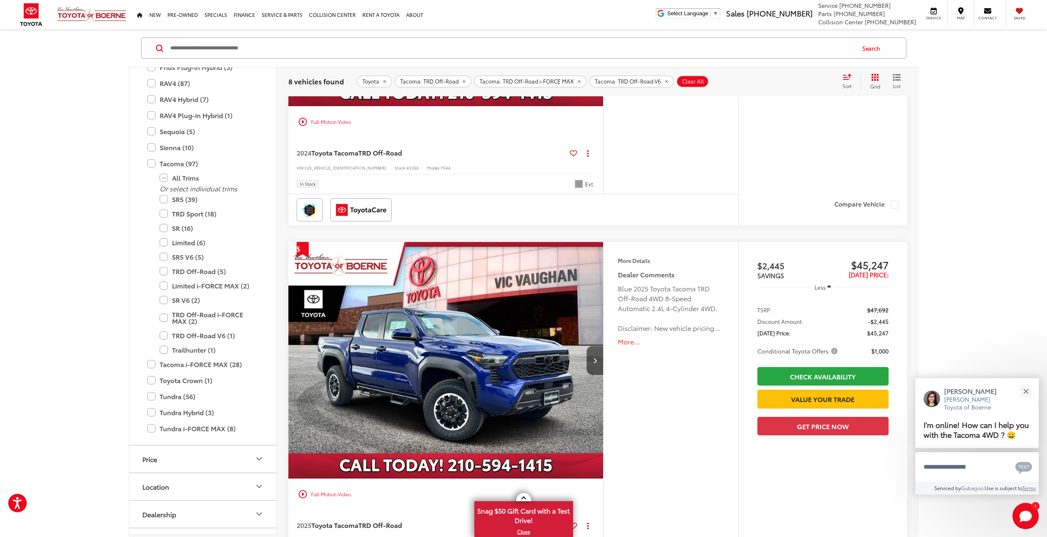
scroll to position [329, 0]
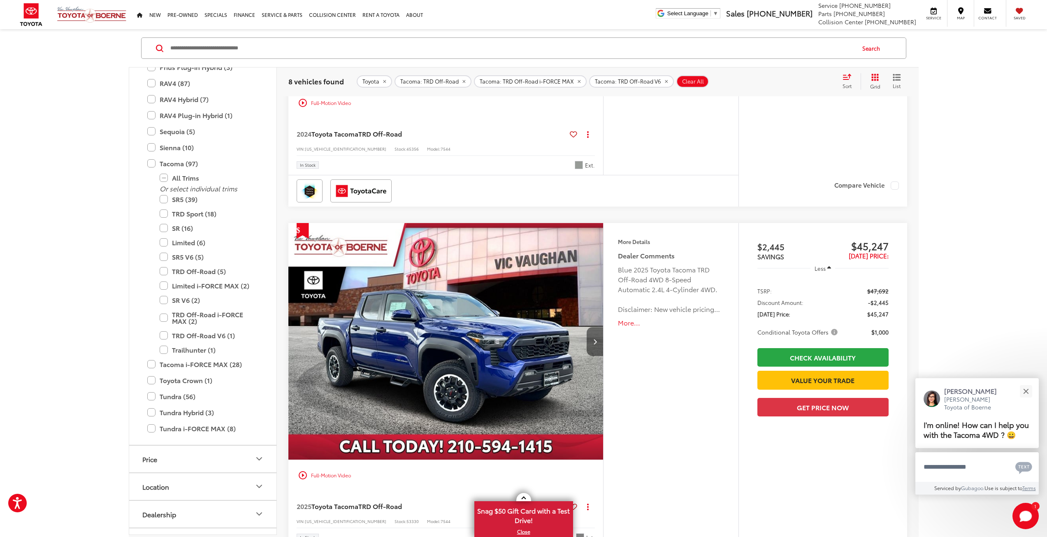
click at [588, 341] on button "Next image" at bounding box center [595, 341] width 16 height 29
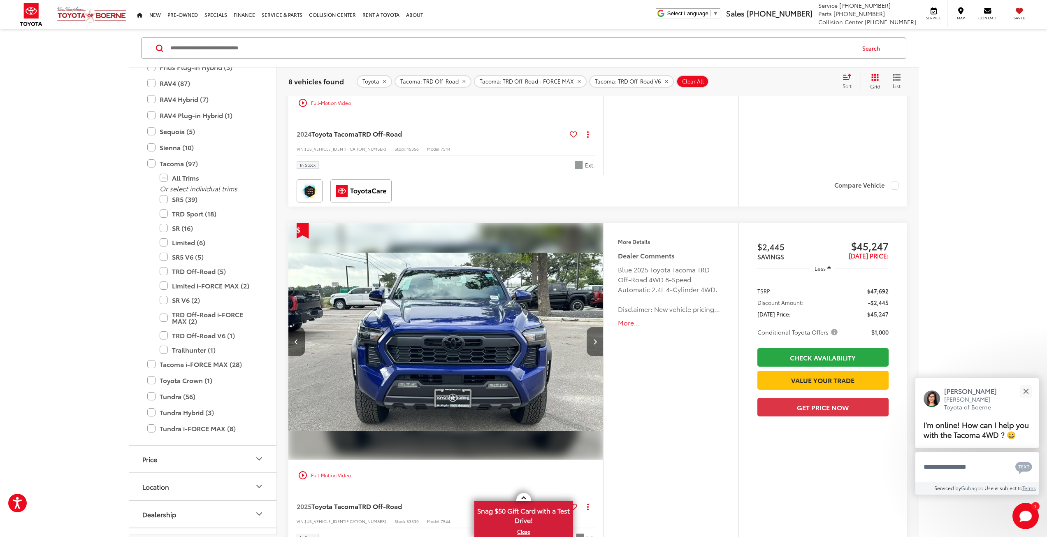
click at [594, 343] on icon "Next image" at bounding box center [595, 342] width 4 height 6
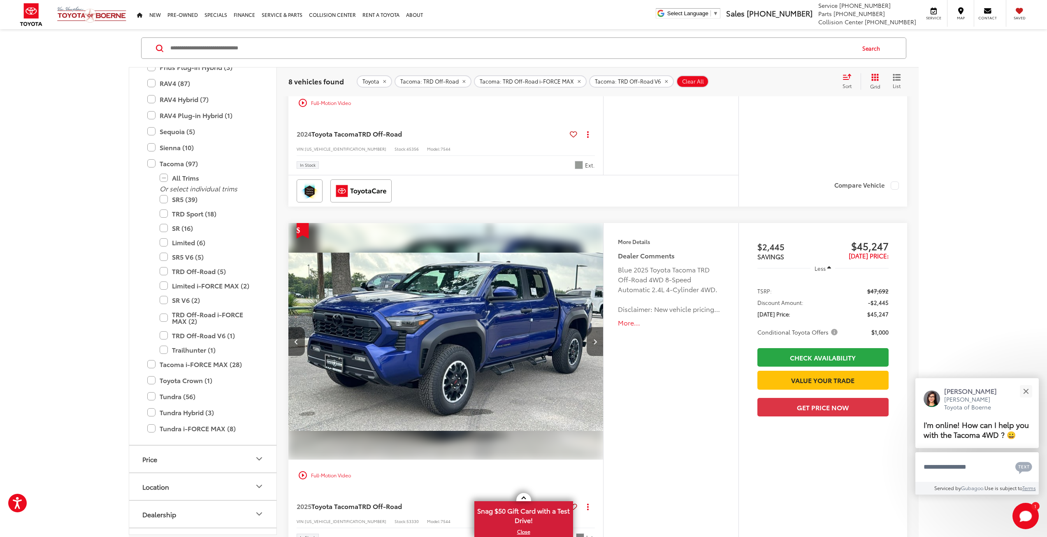
click at [602, 345] on button "Next image" at bounding box center [595, 341] width 16 height 29
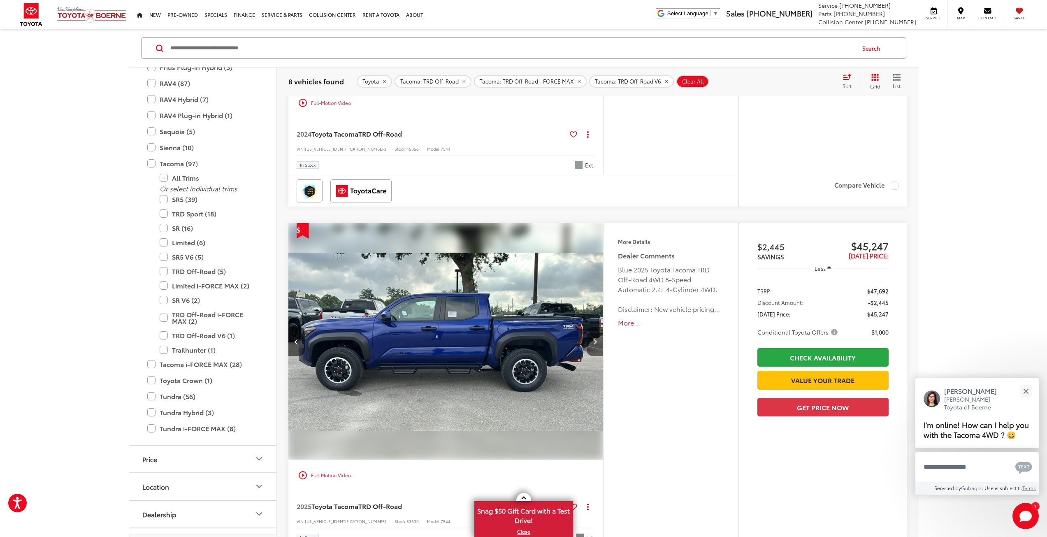
click at [602, 345] on button "Next image" at bounding box center [595, 341] width 16 height 29
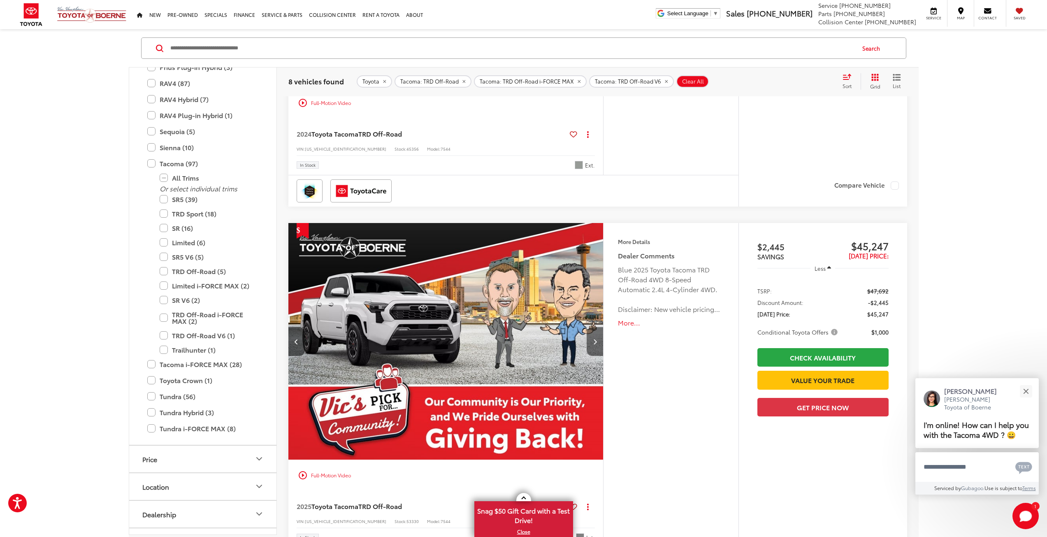
click at [602, 345] on button "Next image" at bounding box center [595, 341] width 16 height 29
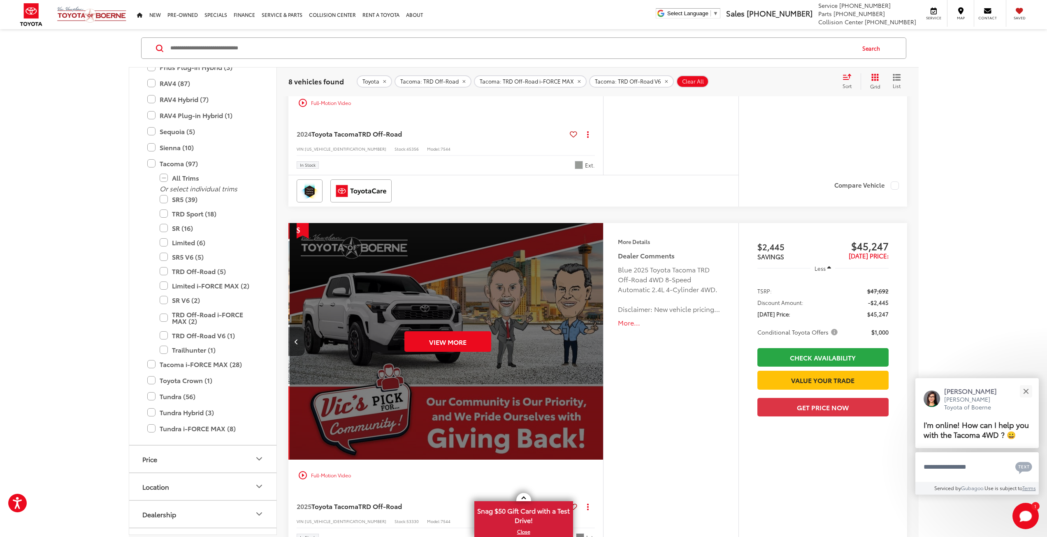
scroll to position [0, 1581]
click at [599, 344] on div "View More" at bounding box center [446, 341] width 316 height 237
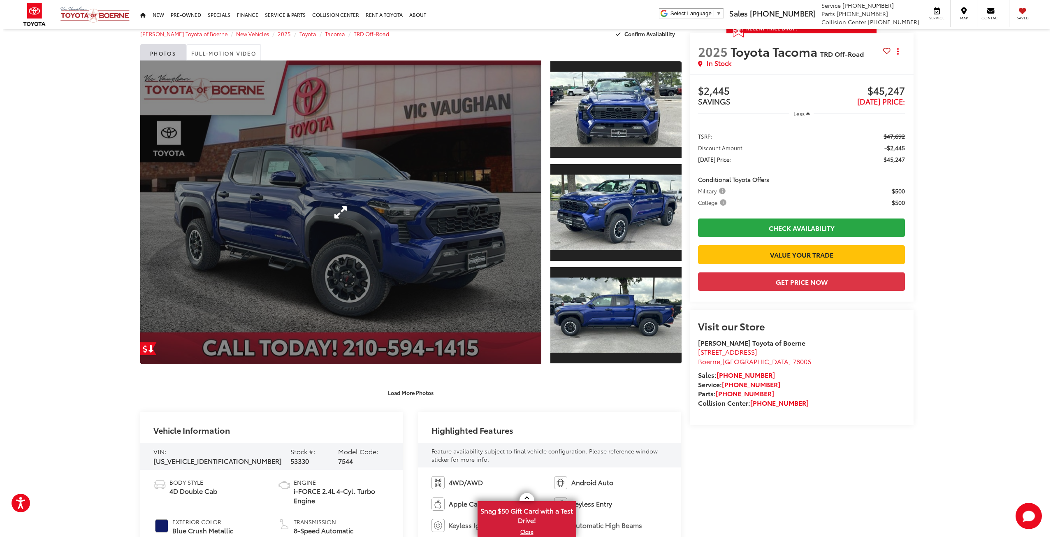
scroll to position [41, 0]
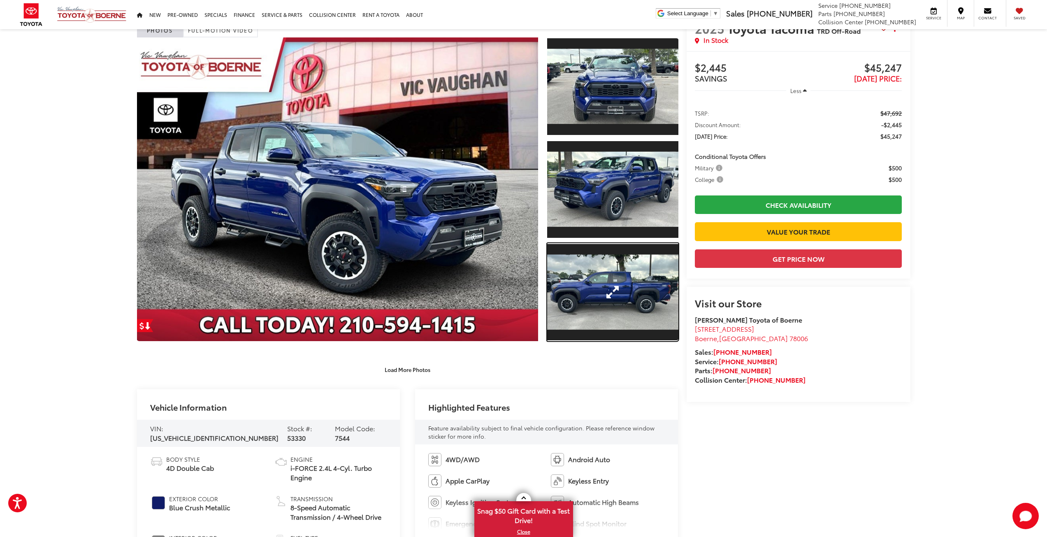
click at [613, 294] on link "Expand Photo 3" at bounding box center [612, 292] width 131 height 98
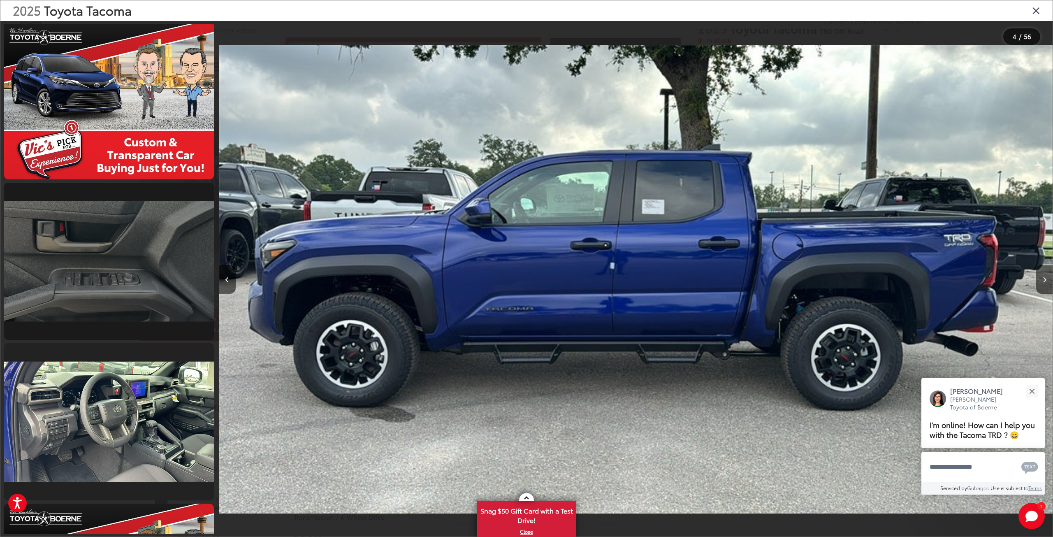
scroll to position [2142, 0]
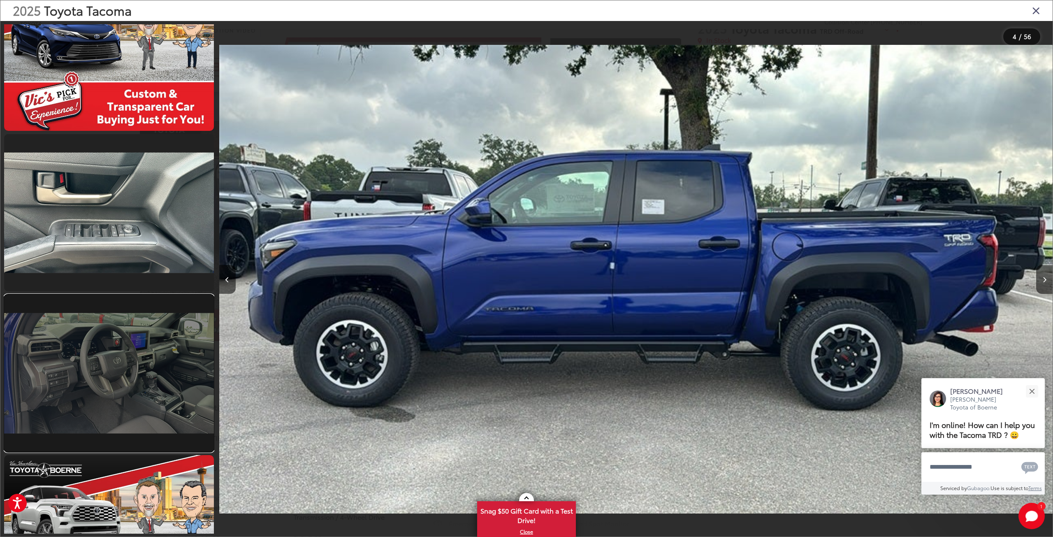
click at [155, 382] on link at bounding box center [109, 373] width 210 height 157
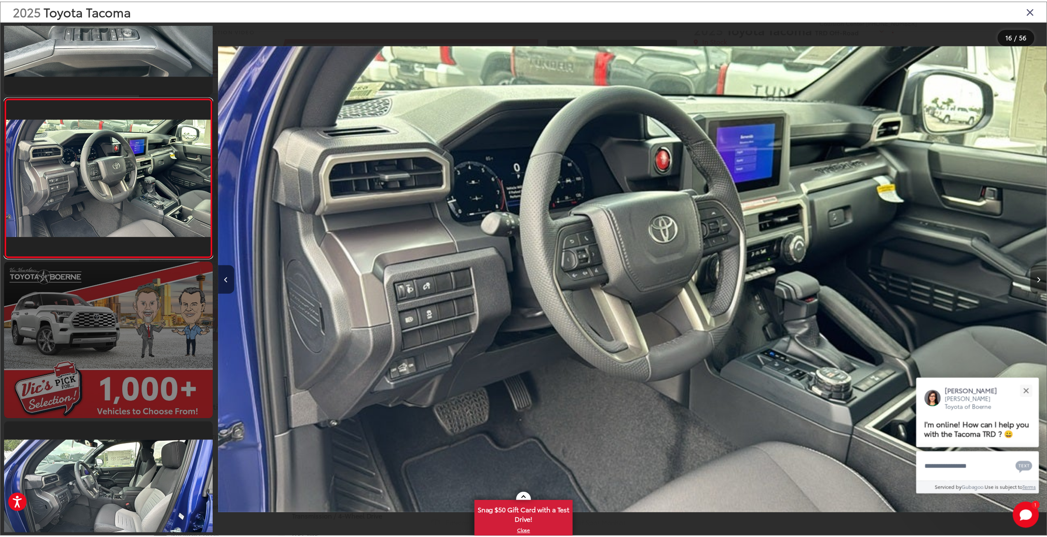
scroll to position [2381, 0]
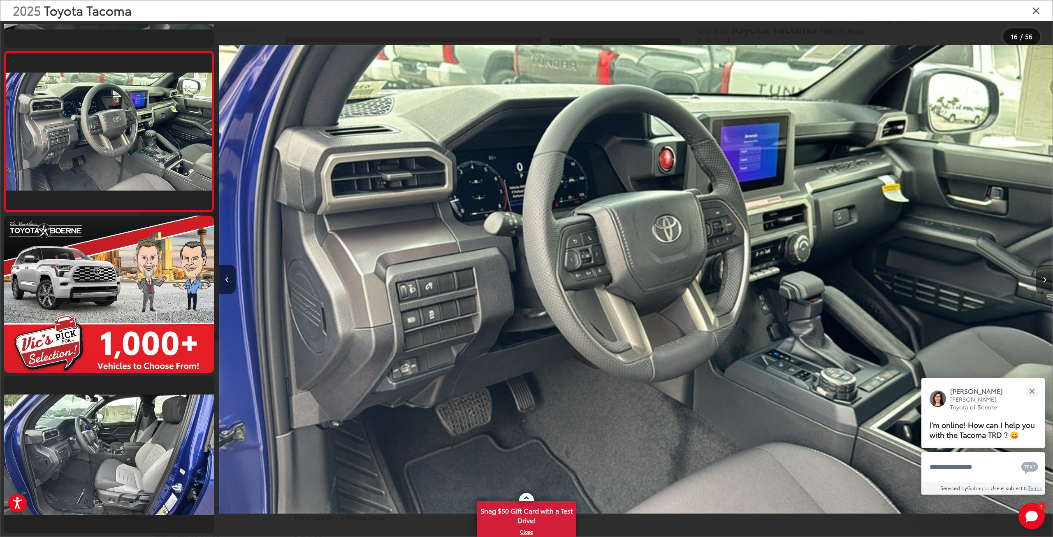
click at [1037, 12] on icon "Close gallery" at bounding box center [1036, 10] width 8 height 11
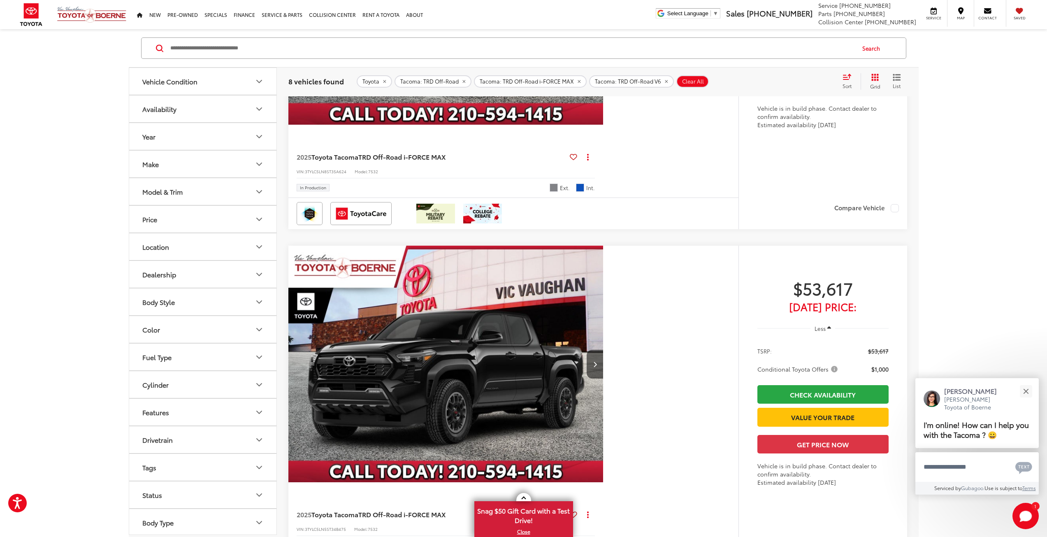
scroll to position [2484, 0]
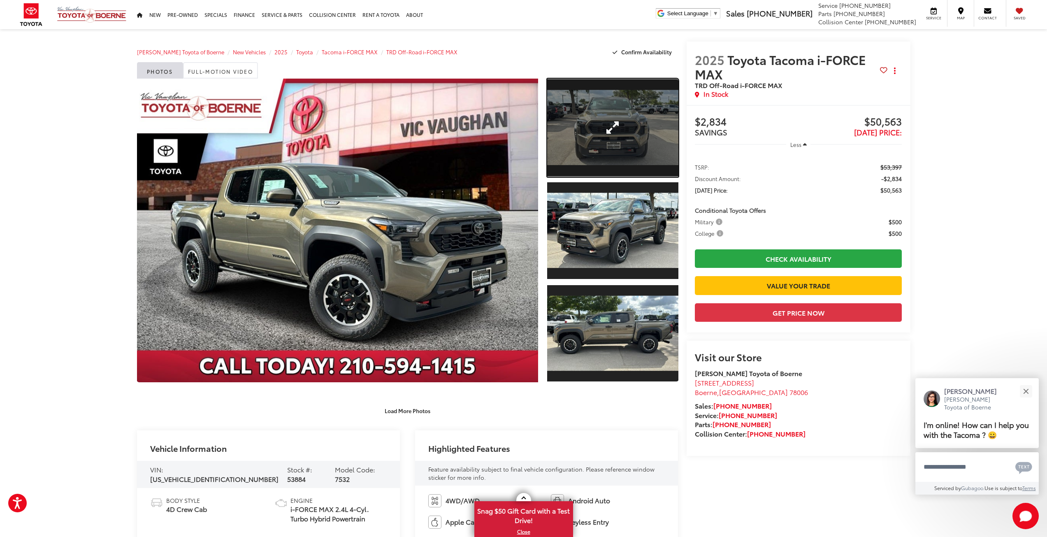
click at [608, 141] on link "Expand Photo 1" at bounding box center [612, 128] width 131 height 98
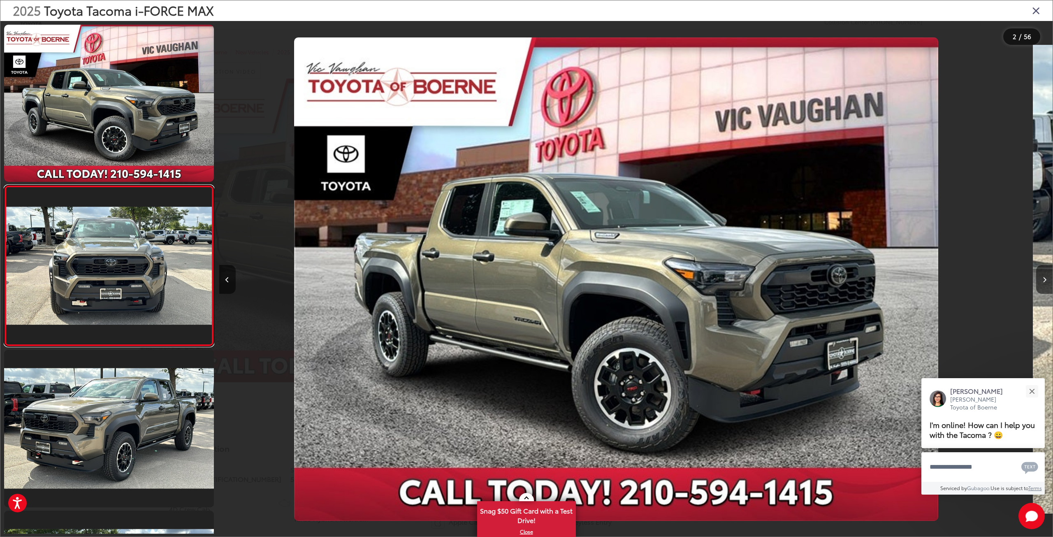
scroll to position [11, 0]
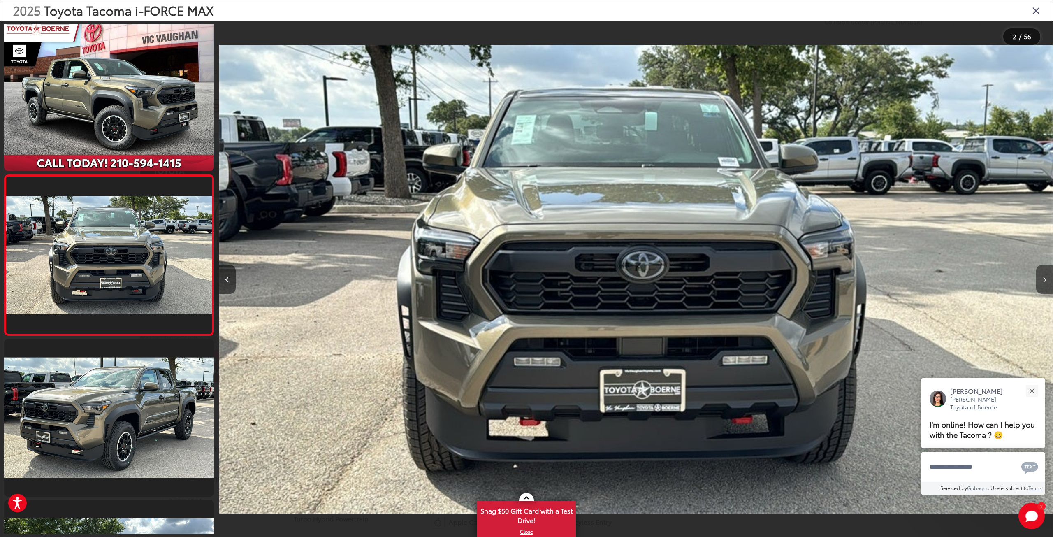
click at [1046, 282] on button "Next image" at bounding box center [1044, 279] width 16 height 29
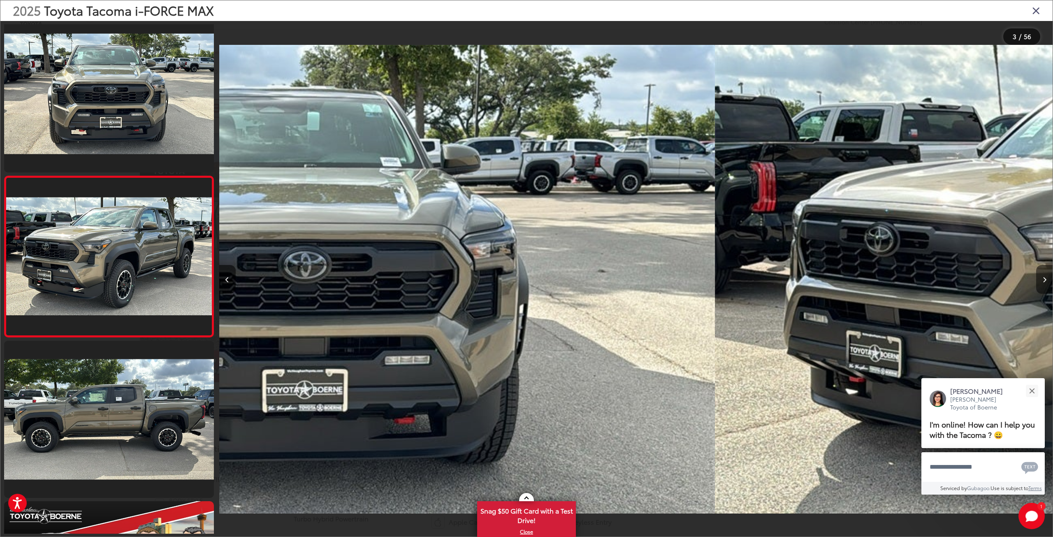
scroll to position [171, 0]
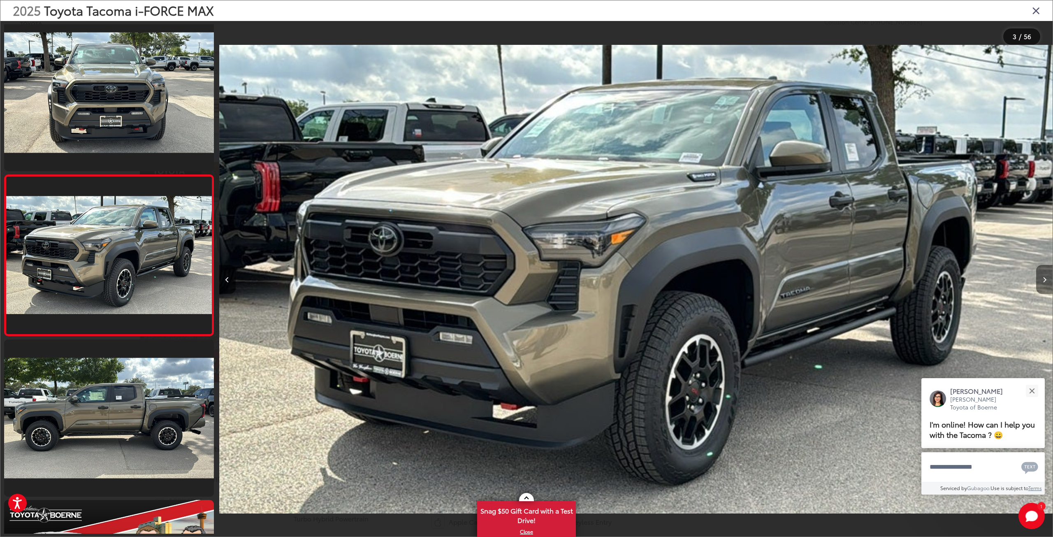
click at [1046, 282] on button "Next image" at bounding box center [1044, 279] width 16 height 29
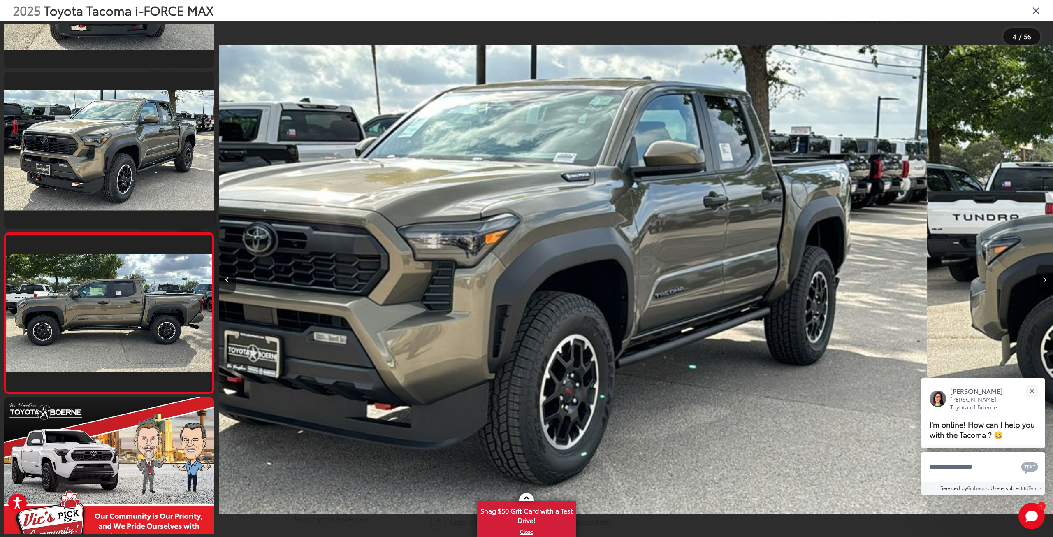
scroll to position [0, 0]
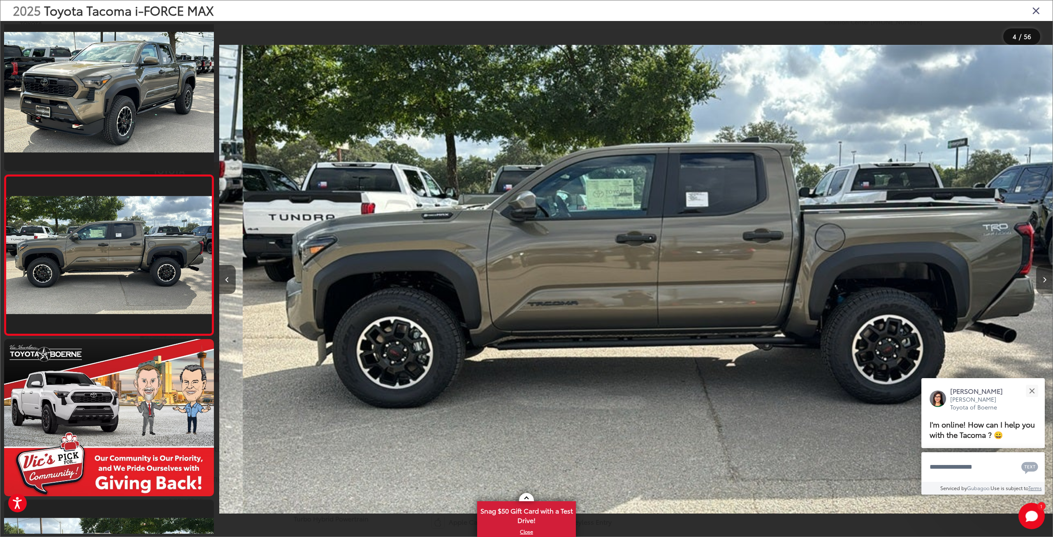
click at [1046, 282] on button "Next image" at bounding box center [1044, 279] width 16 height 29
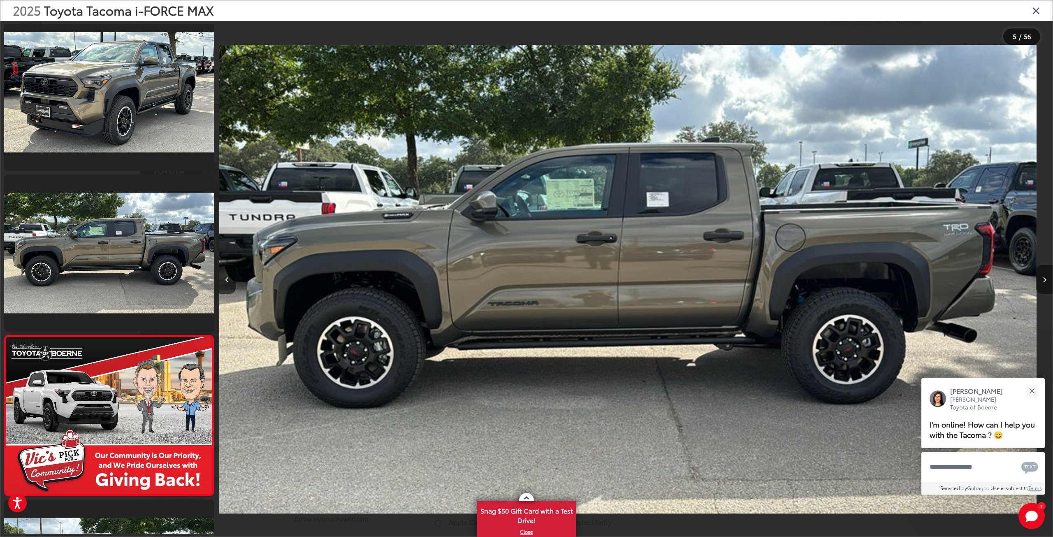
scroll to position [384, 0]
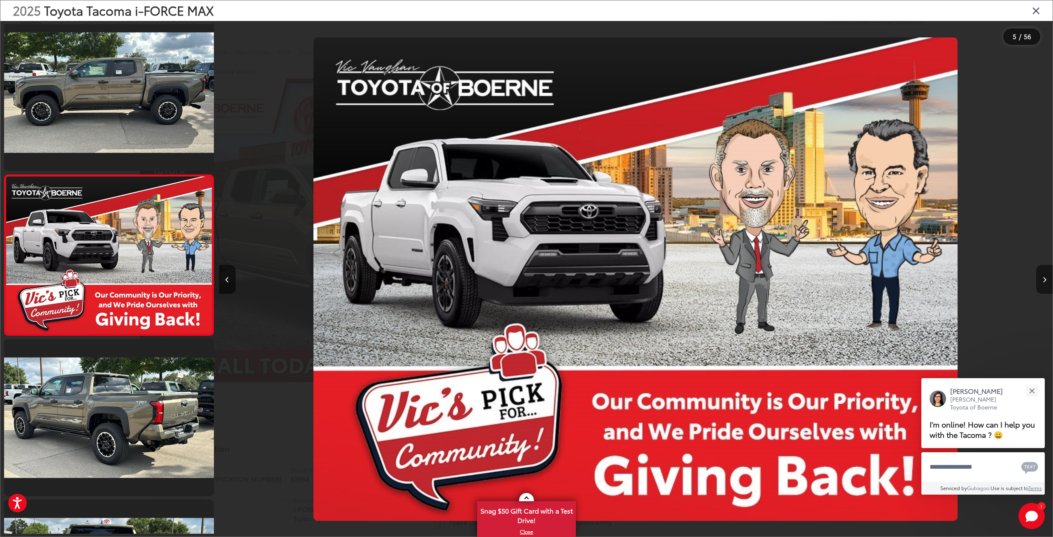
click at [1046, 282] on button "Next image" at bounding box center [1044, 279] width 16 height 29
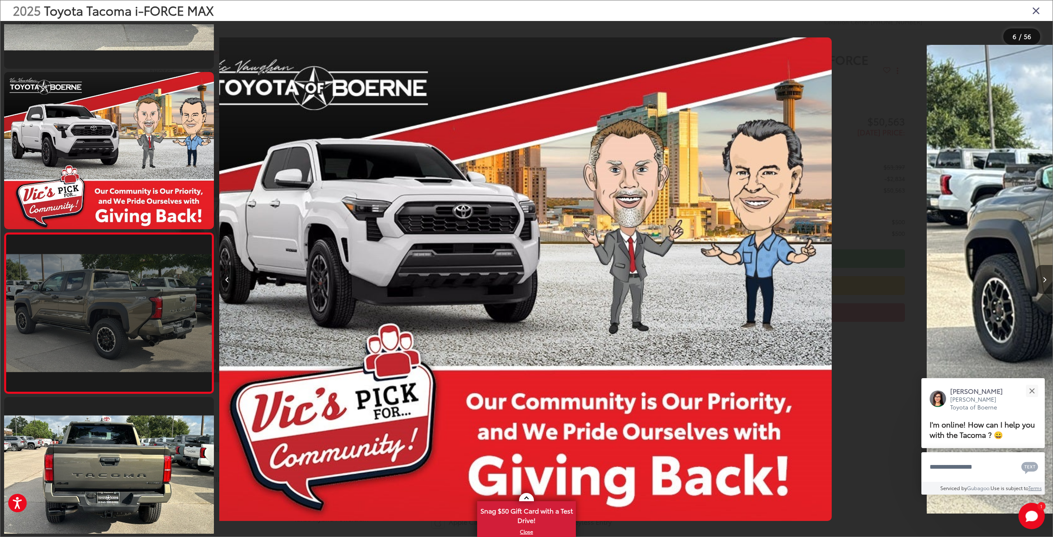
scroll to position [0, 3711]
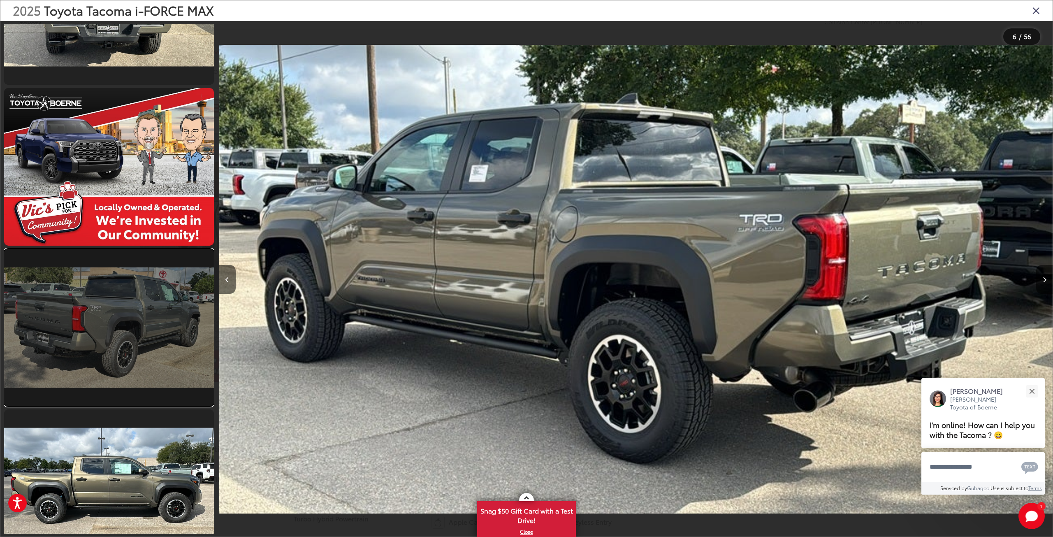
click at [135, 319] on link at bounding box center [109, 327] width 210 height 157
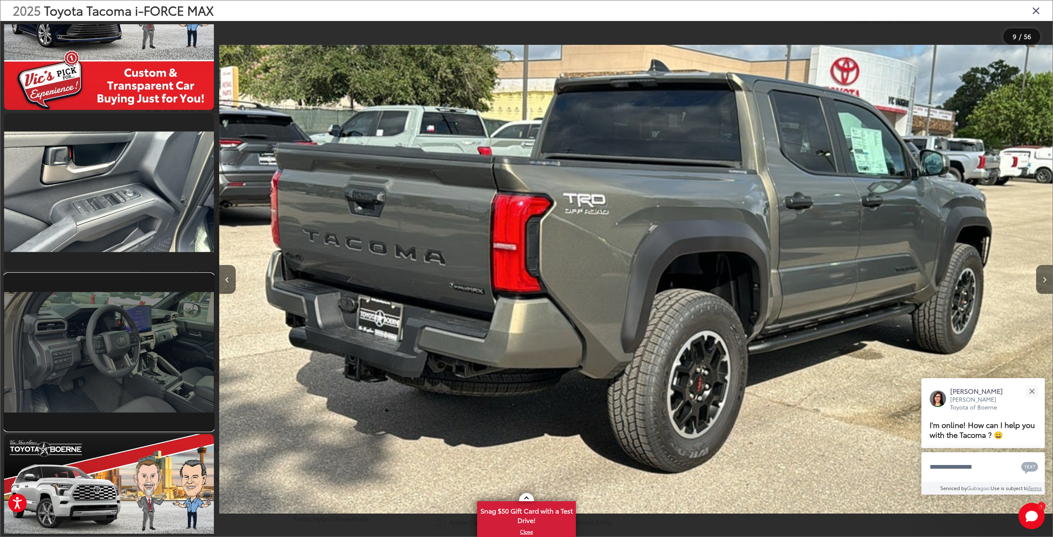
click at [150, 372] on link at bounding box center [109, 352] width 210 height 157
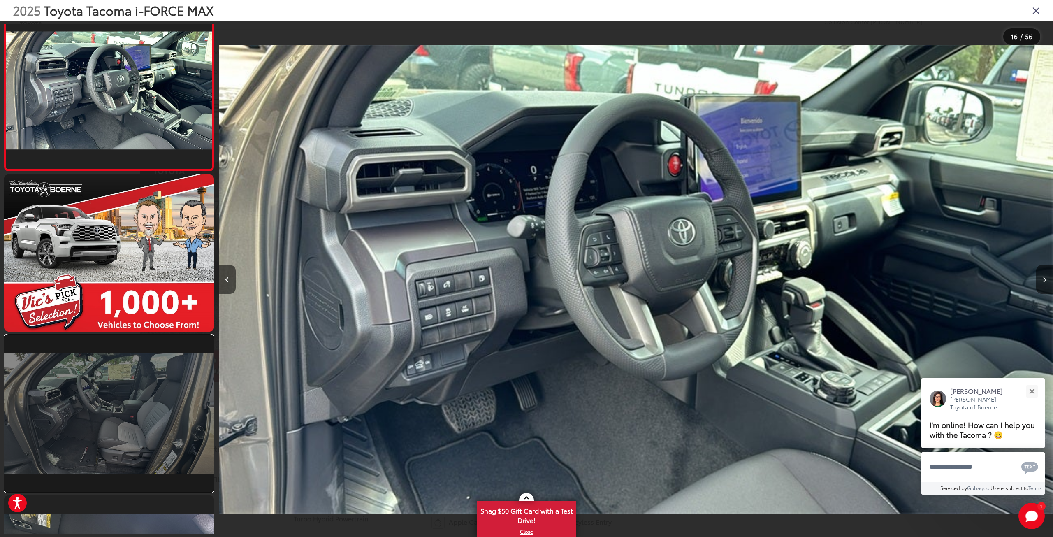
click at [163, 407] on link at bounding box center [109, 413] width 210 height 157
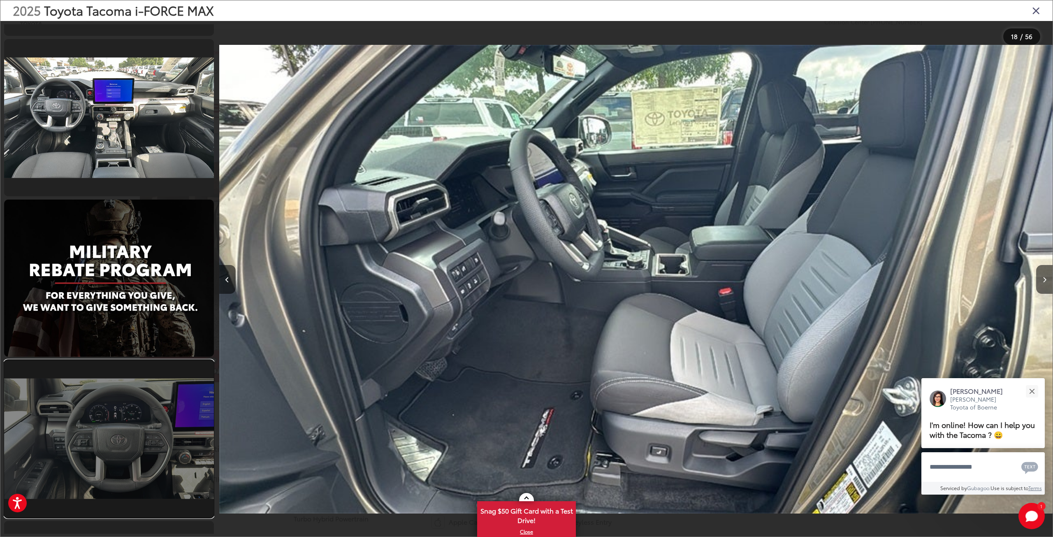
click at [167, 433] on link at bounding box center [109, 438] width 210 height 157
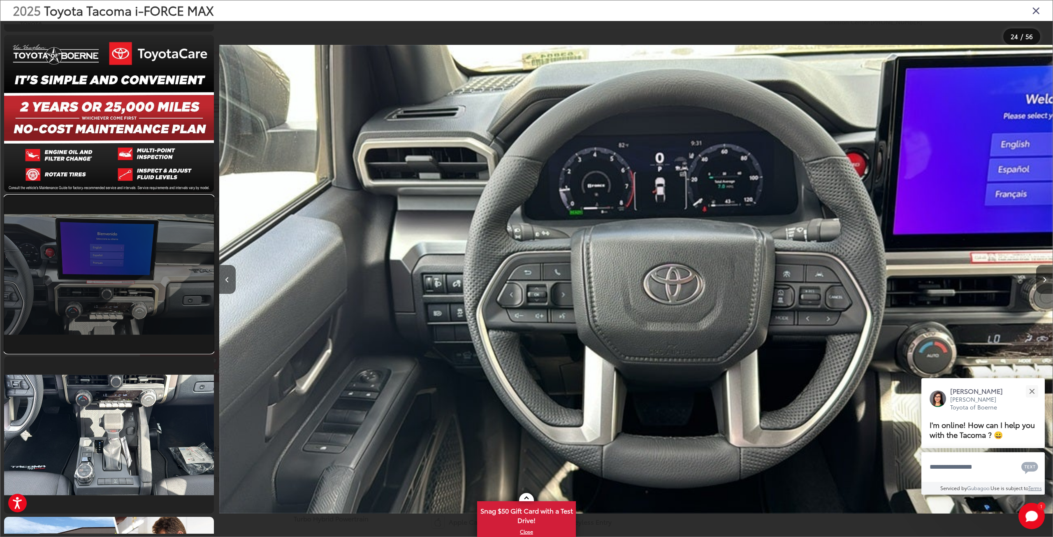
click at [93, 239] on link at bounding box center [109, 273] width 210 height 157
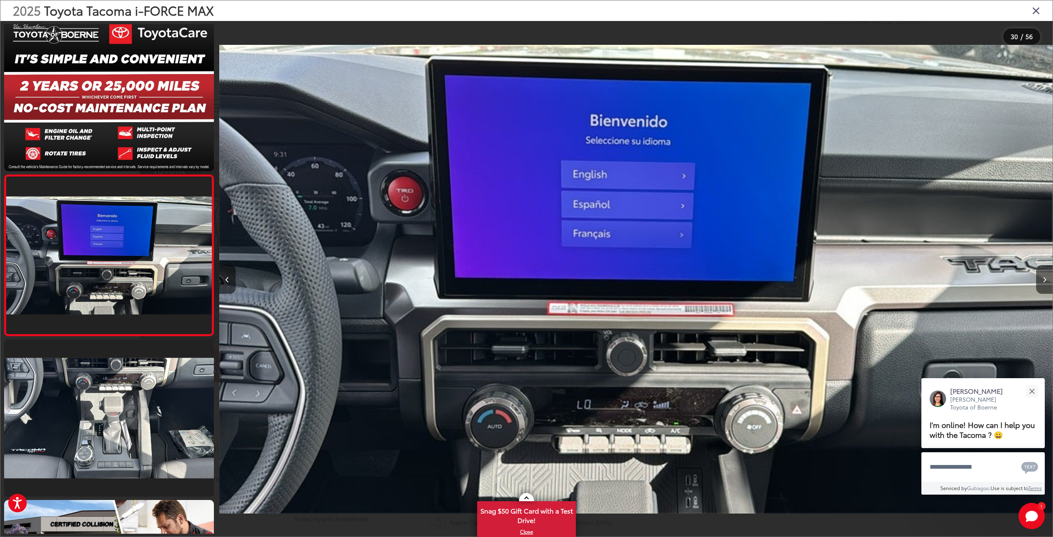
click at [1035, 10] on icon "Close gallery" at bounding box center [1036, 10] width 8 height 11
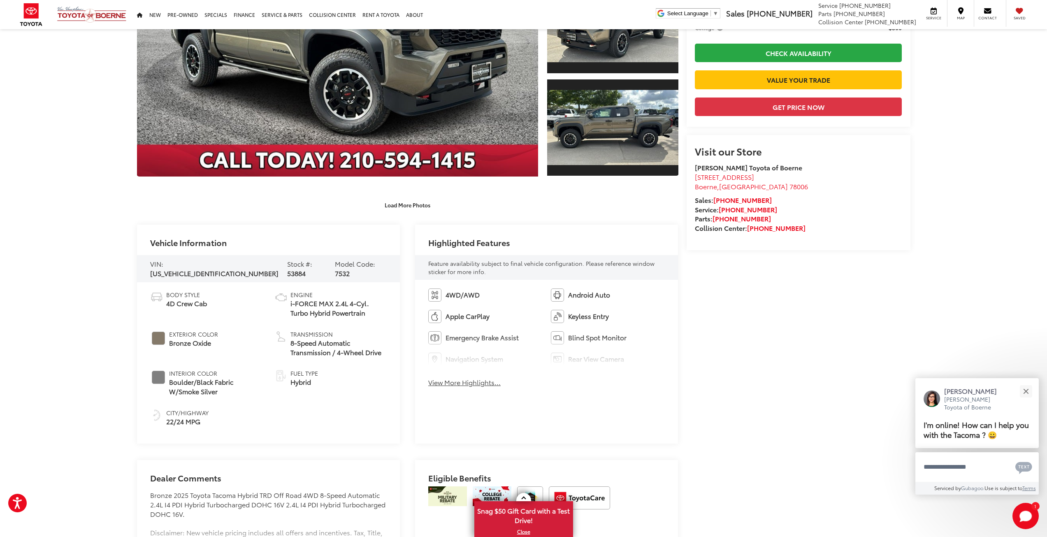
click at [465, 384] on button "View More Highlights..." at bounding box center [464, 382] width 72 height 9
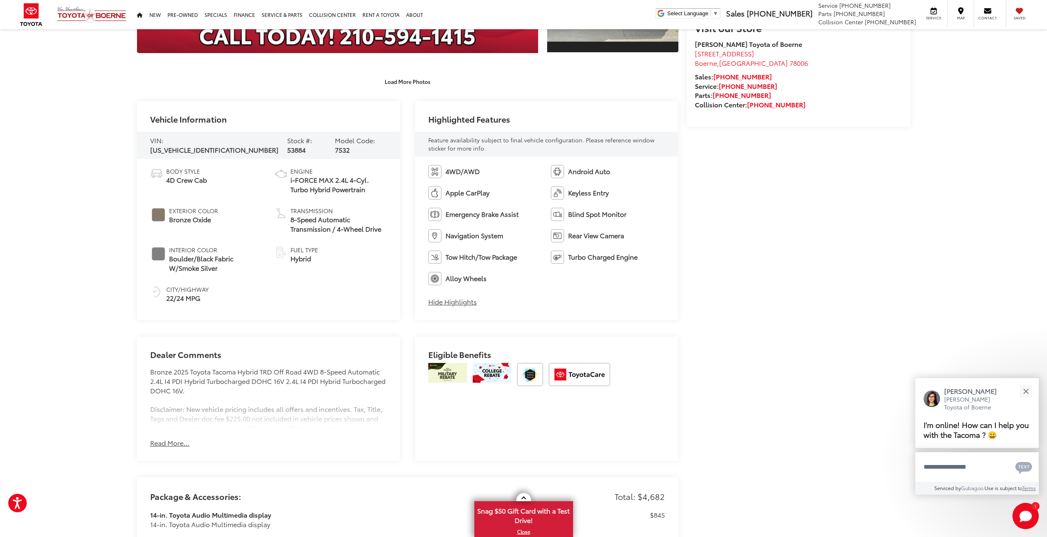
click at [164, 438] on button "Read More..." at bounding box center [169, 442] width 39 height 9
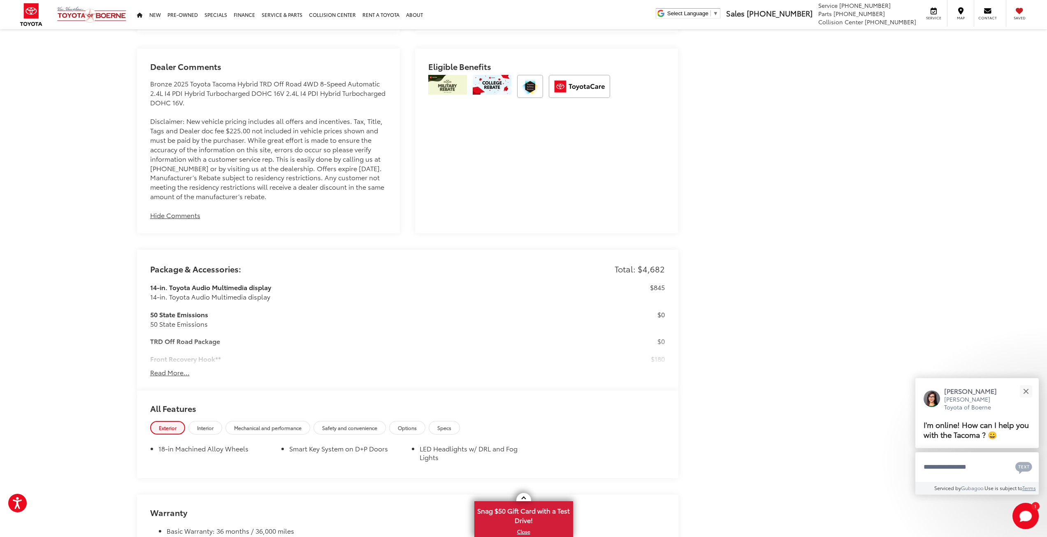
click at [162, 377] on button "Read More..." at bounding box center [169, 372] width 39 height 9
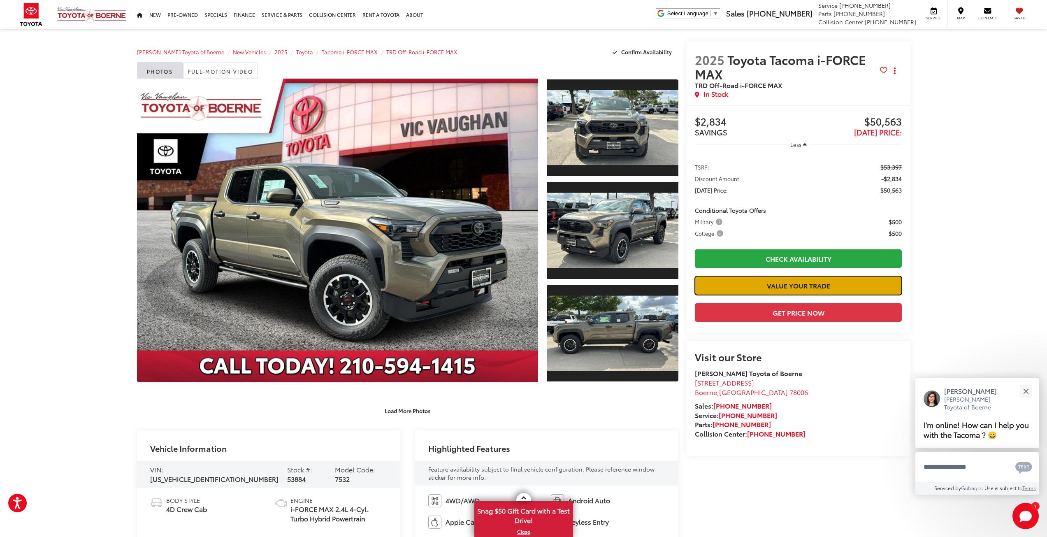
click at [795, 285] on link "Value Your Trade" at bounding box center [798, 285] width 207 height 19
